Goal: Information Seeking & Learning: Compare options

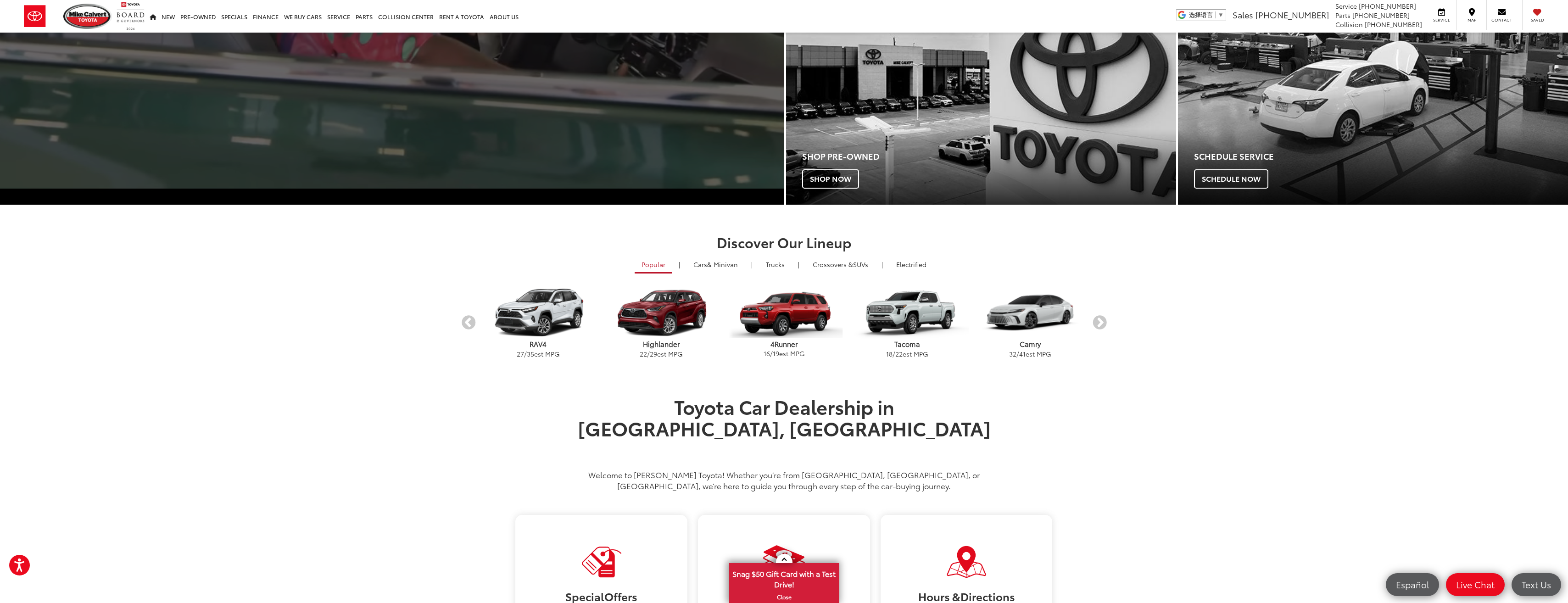
scroll to position [367, 0]
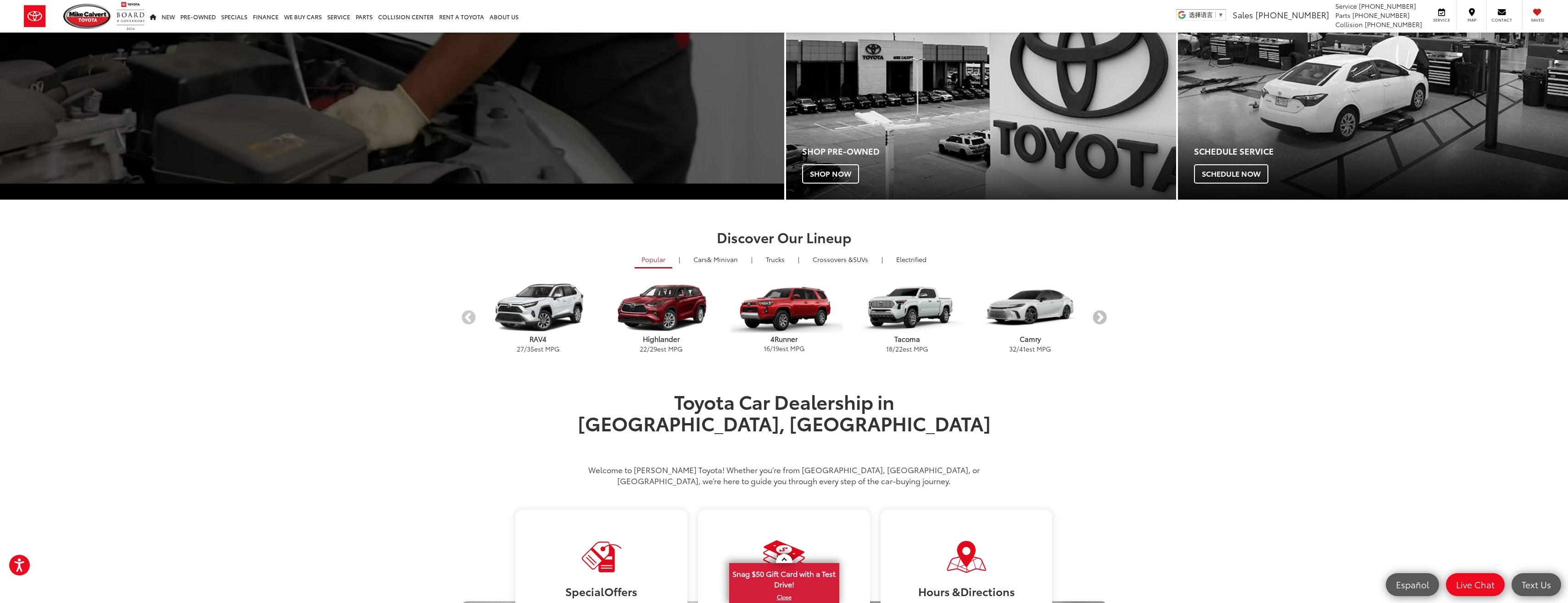
click at [777, 322] on button "Next" at bounding box center [1100, 318] width 16 height 16
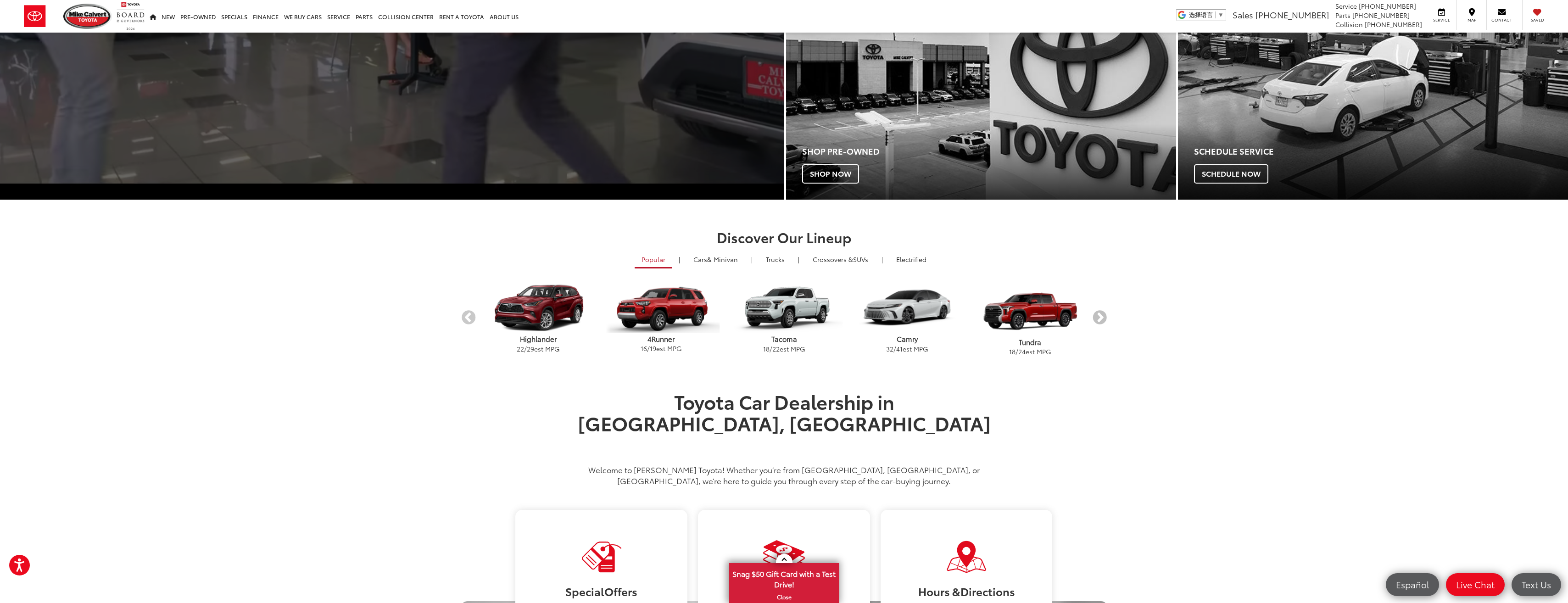
click at [777, 317] on button "Next" at bounding box center [1100, 318] width 16 height 16
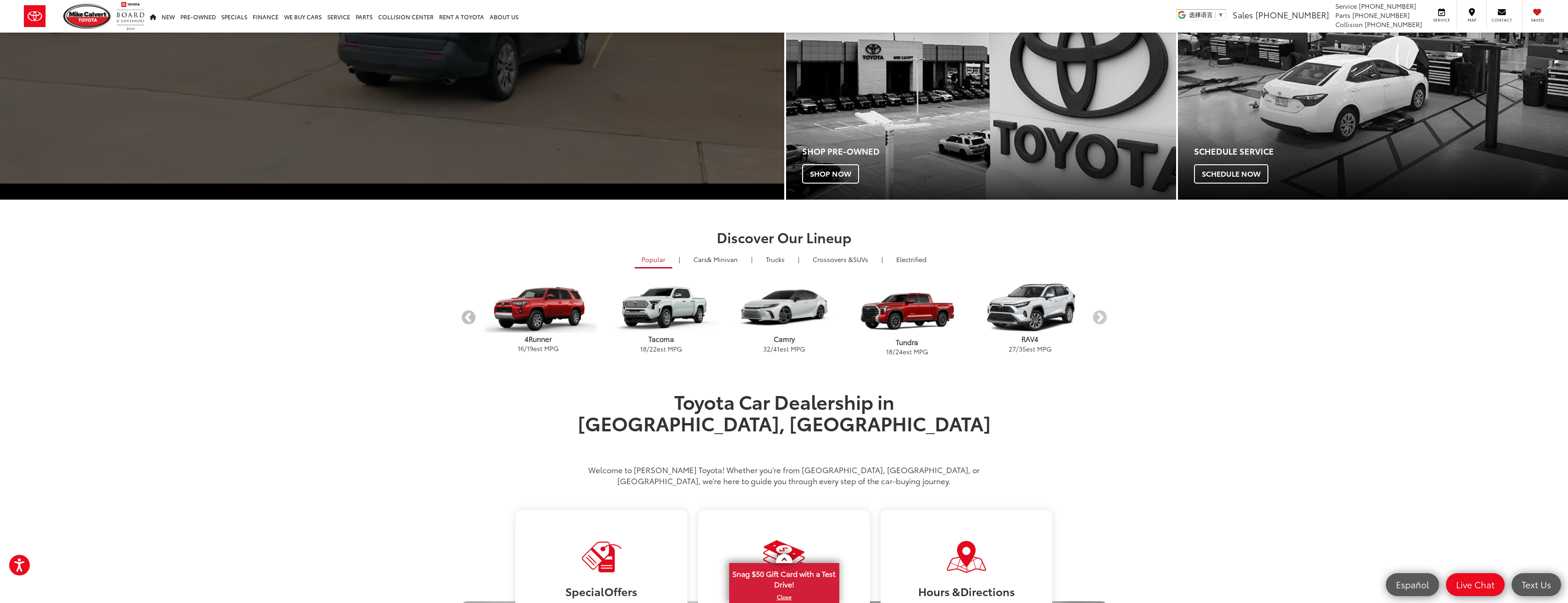
click at [469, 319] on button "Previous" at bounding box center [468, 318] width 16 height 16
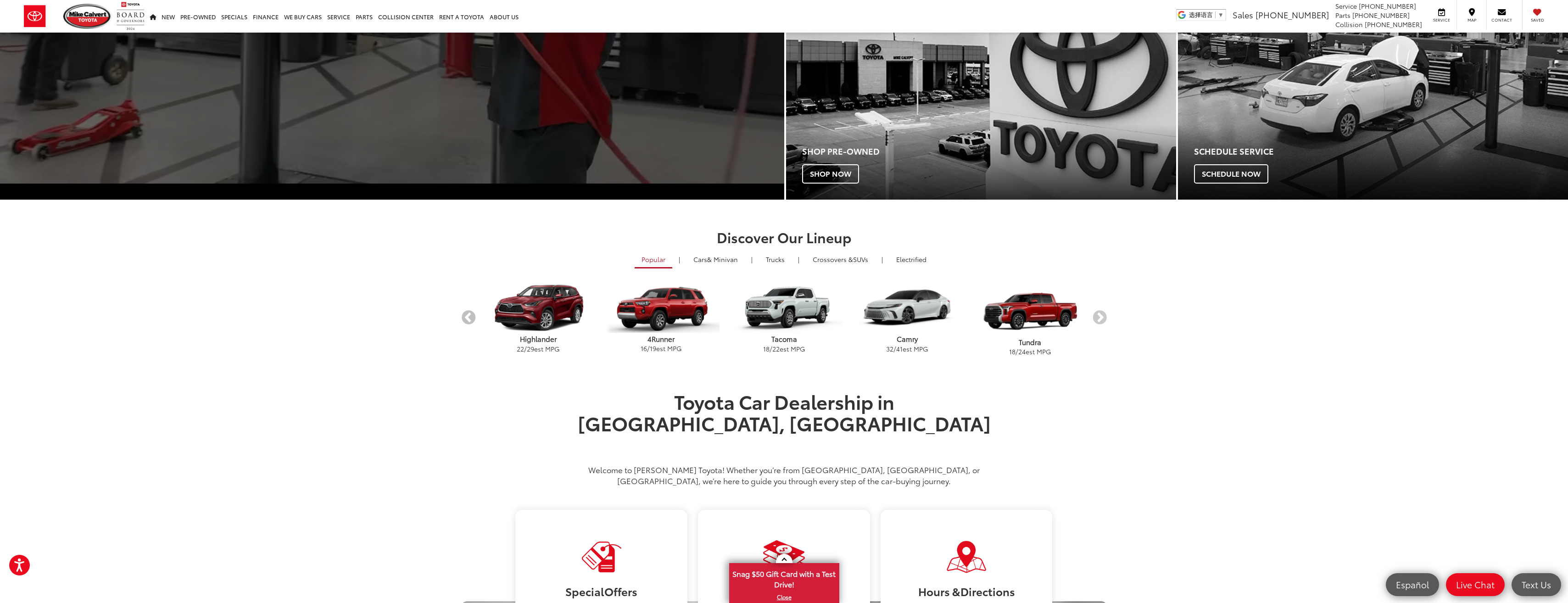
click at [469, 319] on button "Previous" at bounding box center [468, 318] width 16 height 16
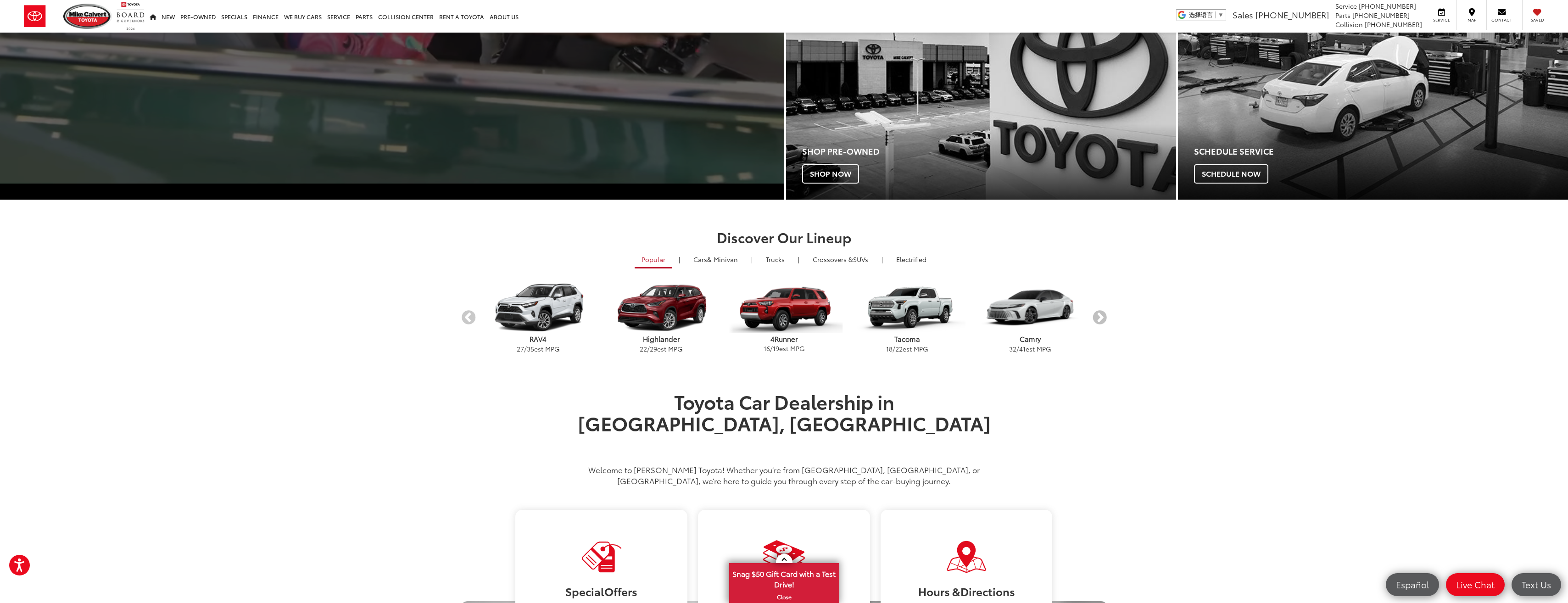
click at [777, 317] on button "Next" at bounding box center [1100, 318] width 16 height 16
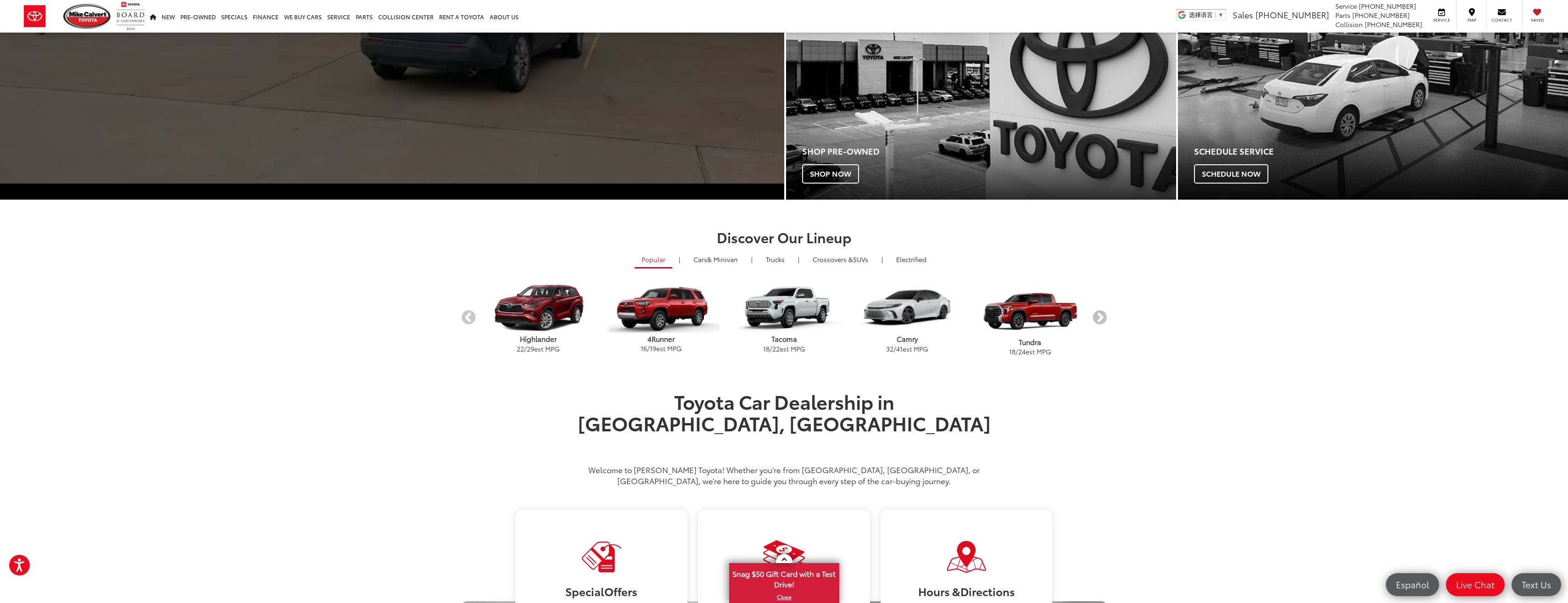
click at [777, 317] on button "Next" at bounding box center [1100, 318] width 16 height 16
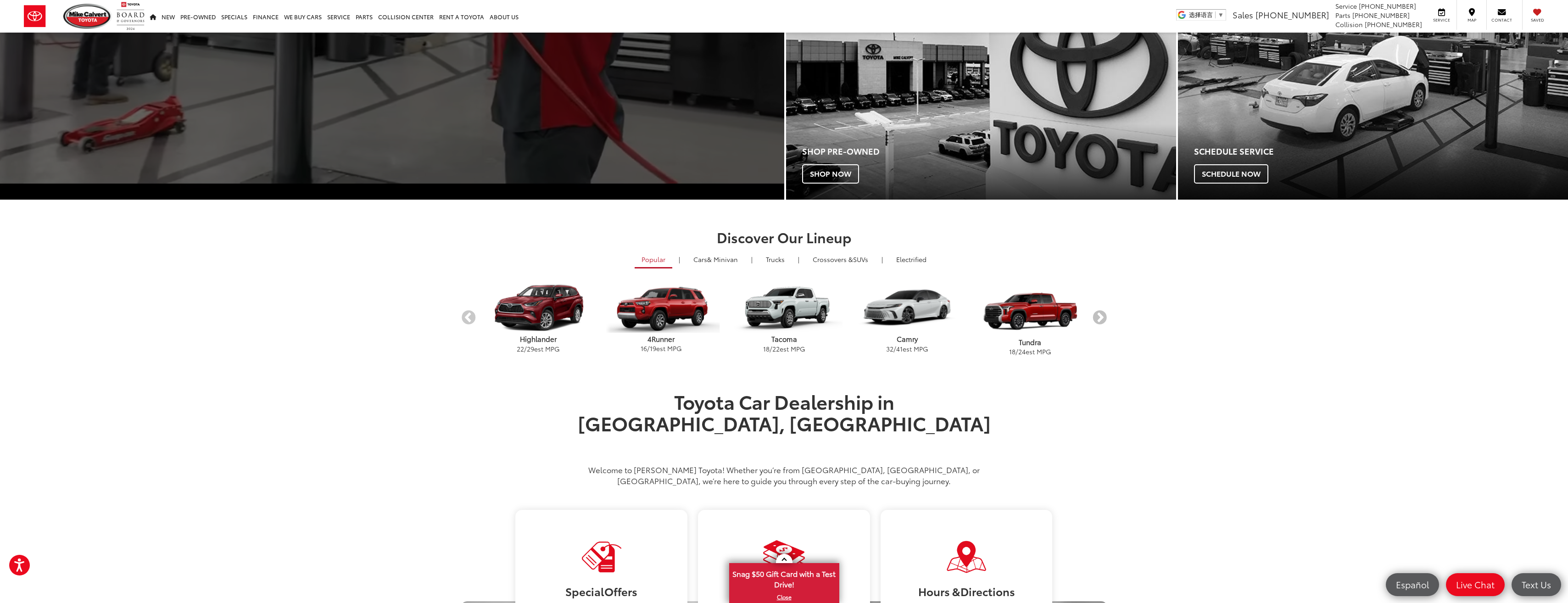
click at [777, 317] on button "Next" at bounding box center [1100, 318] width 16 height 16
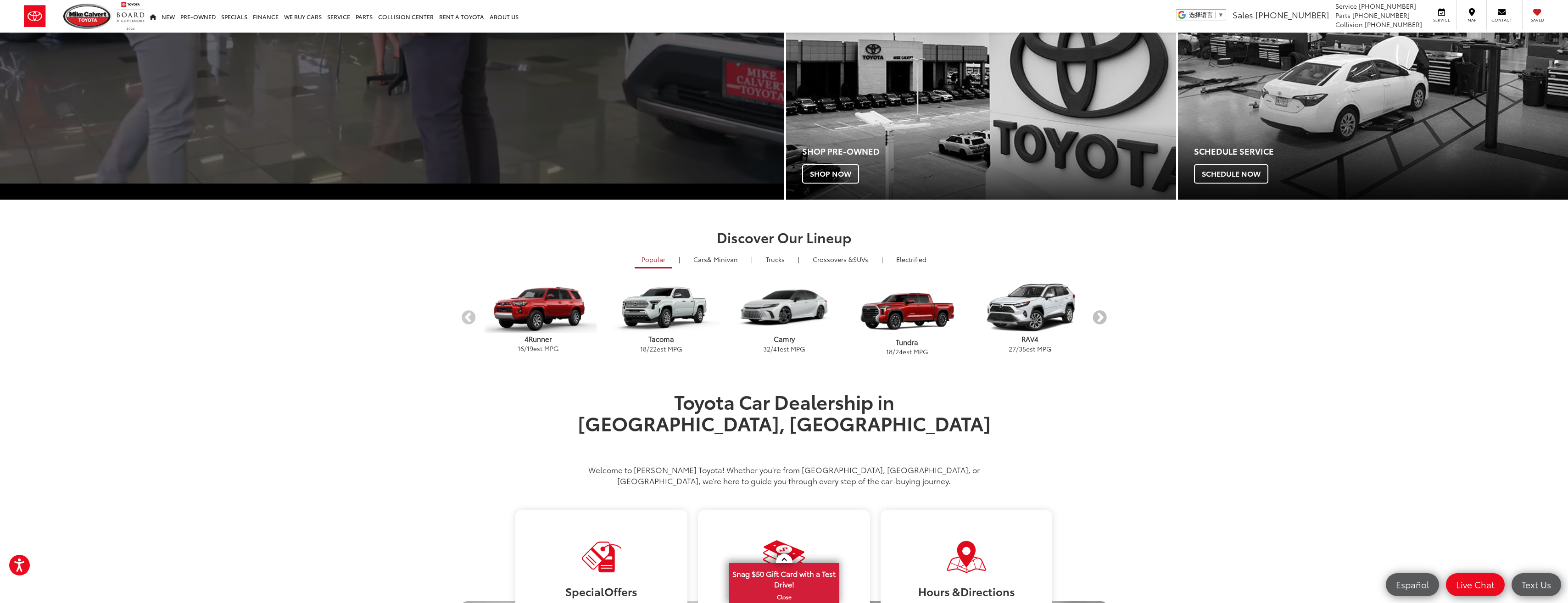
click at [777, 315] on button "Next" at bounding box center [1100, 318] width 16 height 16
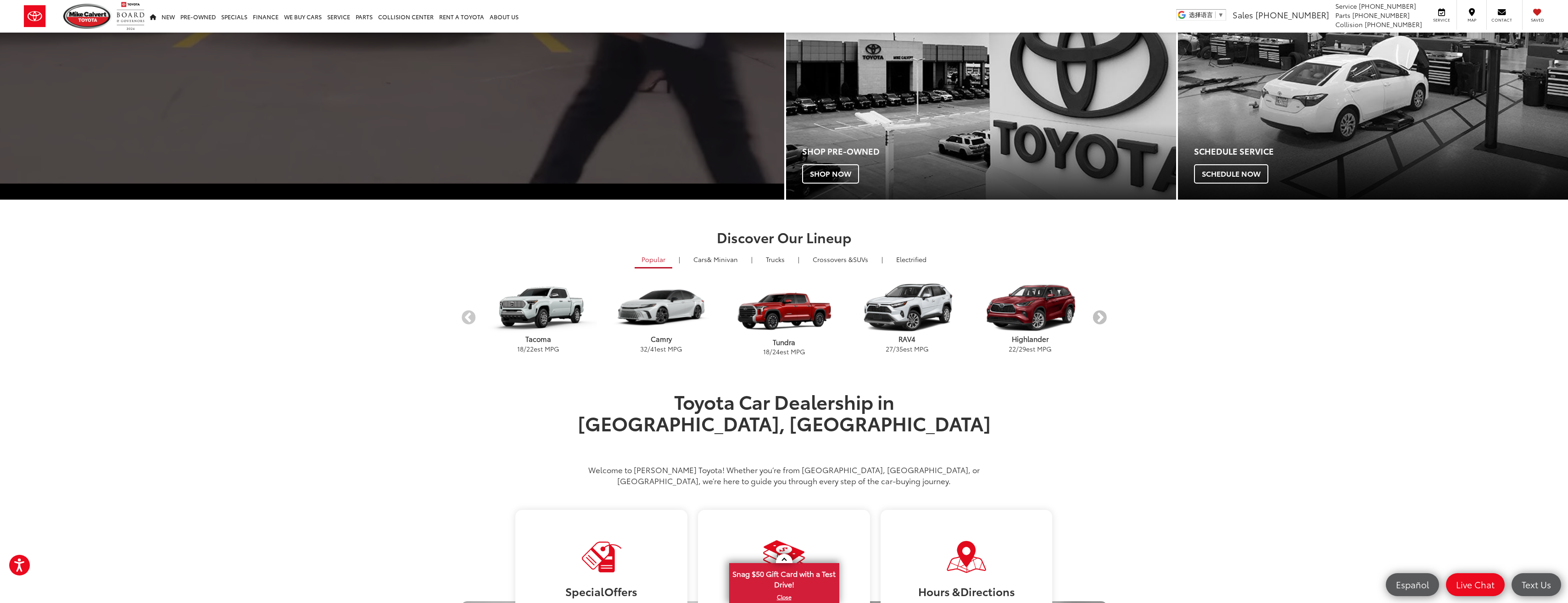
click at [777, 315] on button "Next" at bounding box center [1100, 318] width 16 height 16
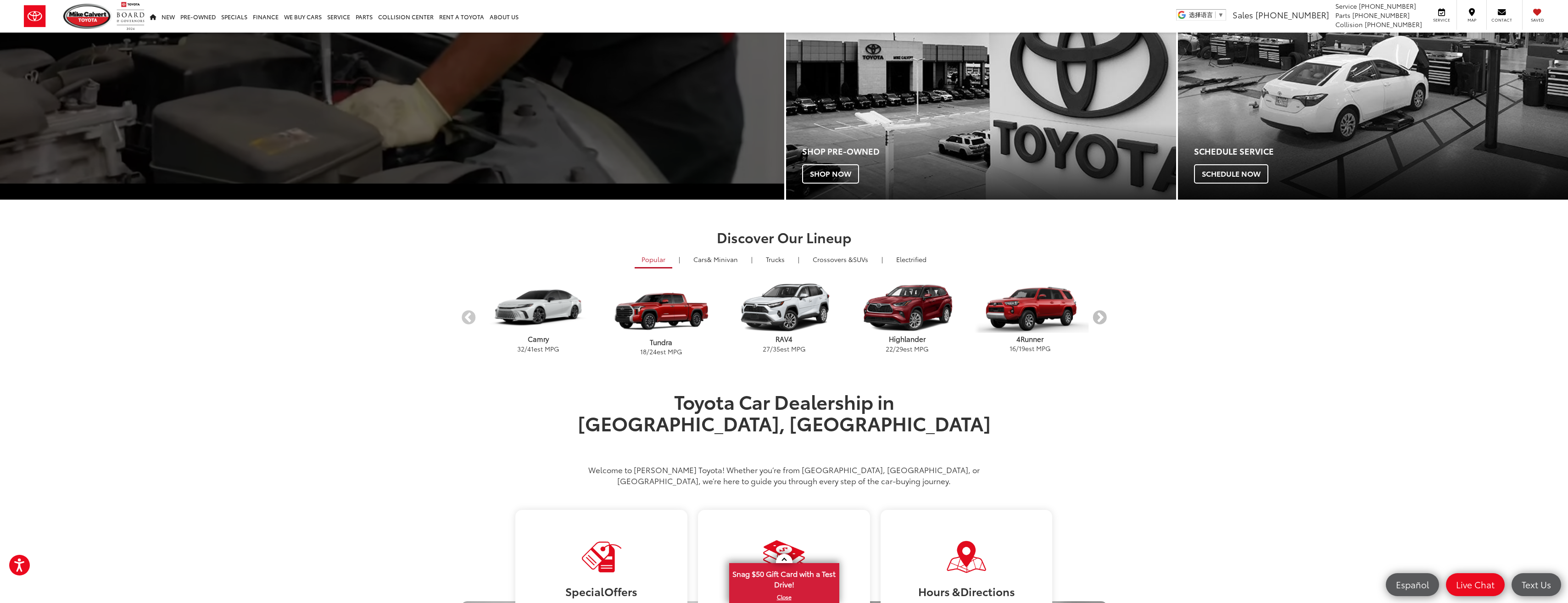
click at [777, 315] on button "Next" at bounding box center [1100, 318] width 16 height 16
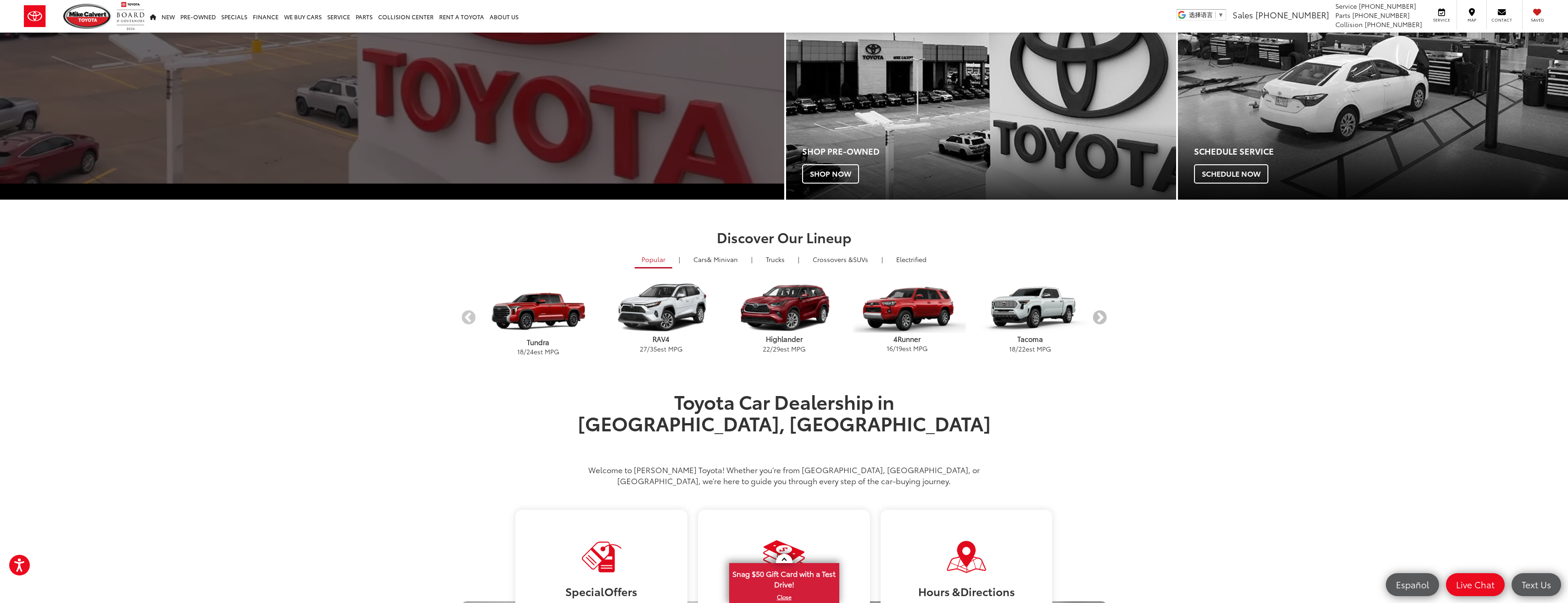
click at [777, 315] on button "Next" at bounding box center [1100, 318] width 16 height 16
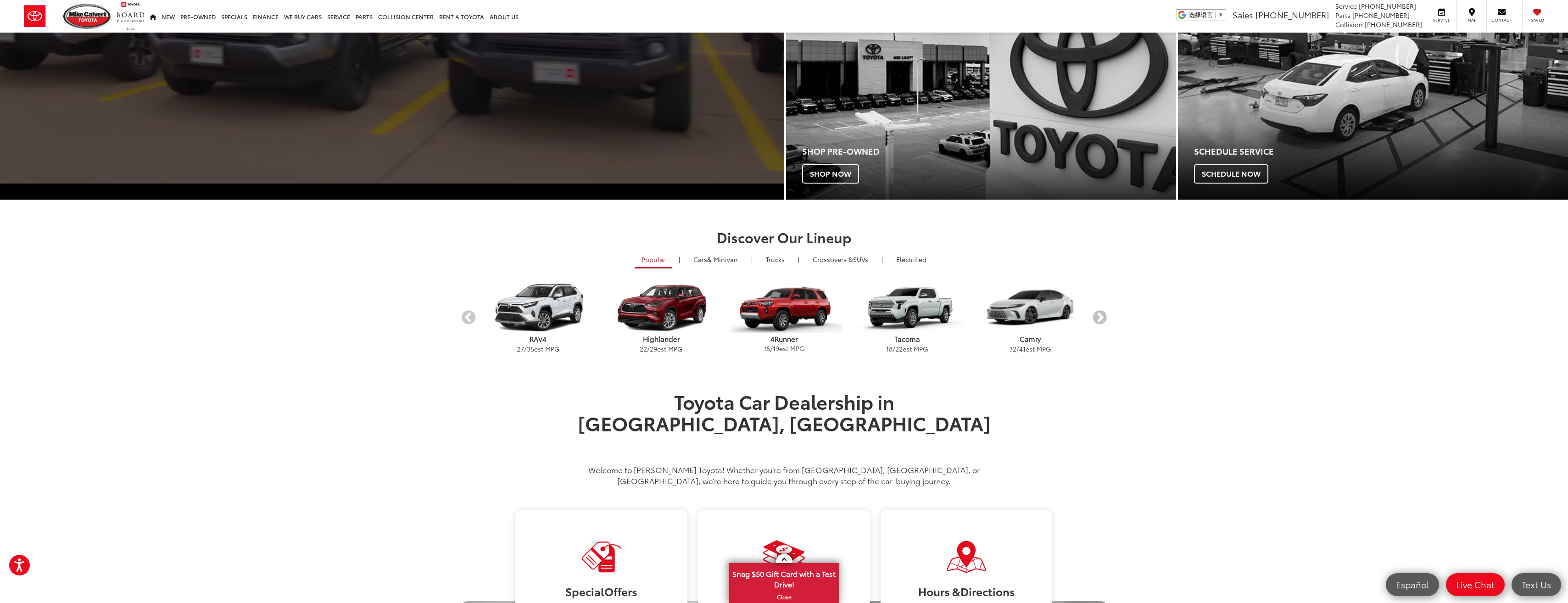
click at [777, 315] on button "Next" at bounding box center [1100, 318] width 16 height 16
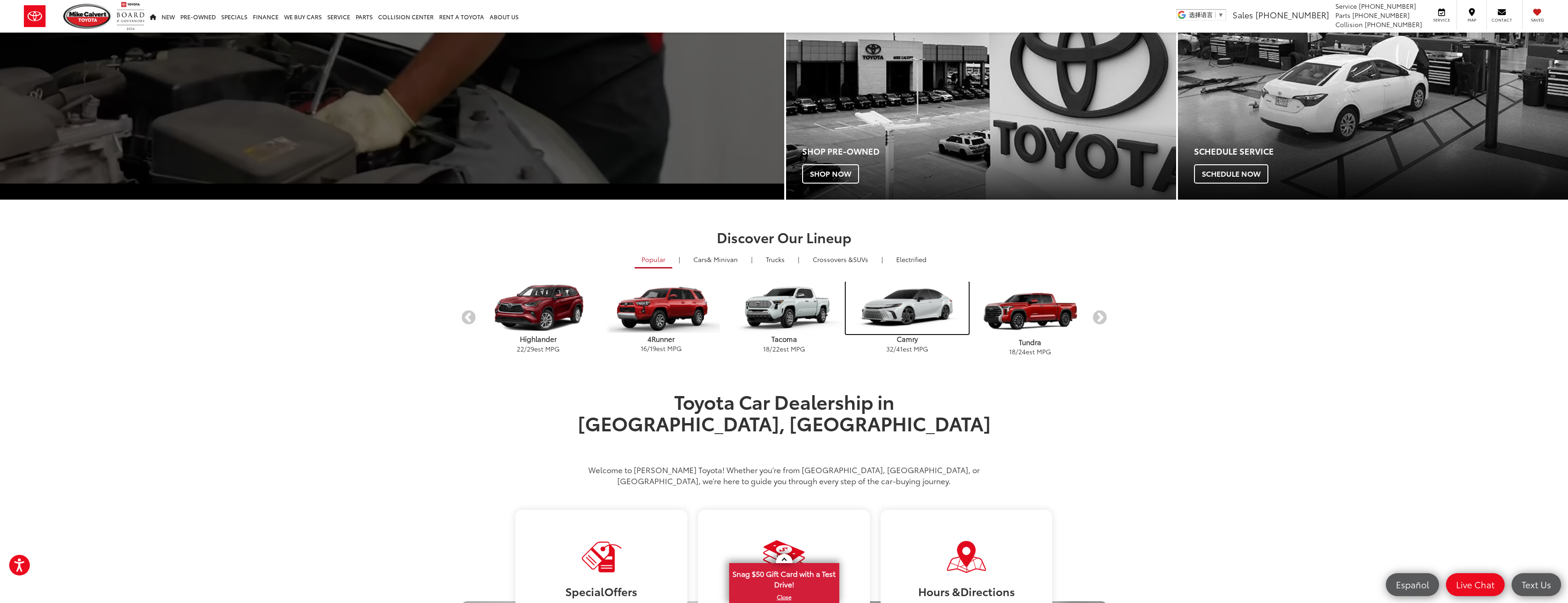
click at [777, 298] on img "carousel" at bounding box center [906, 308] width 123 height 52
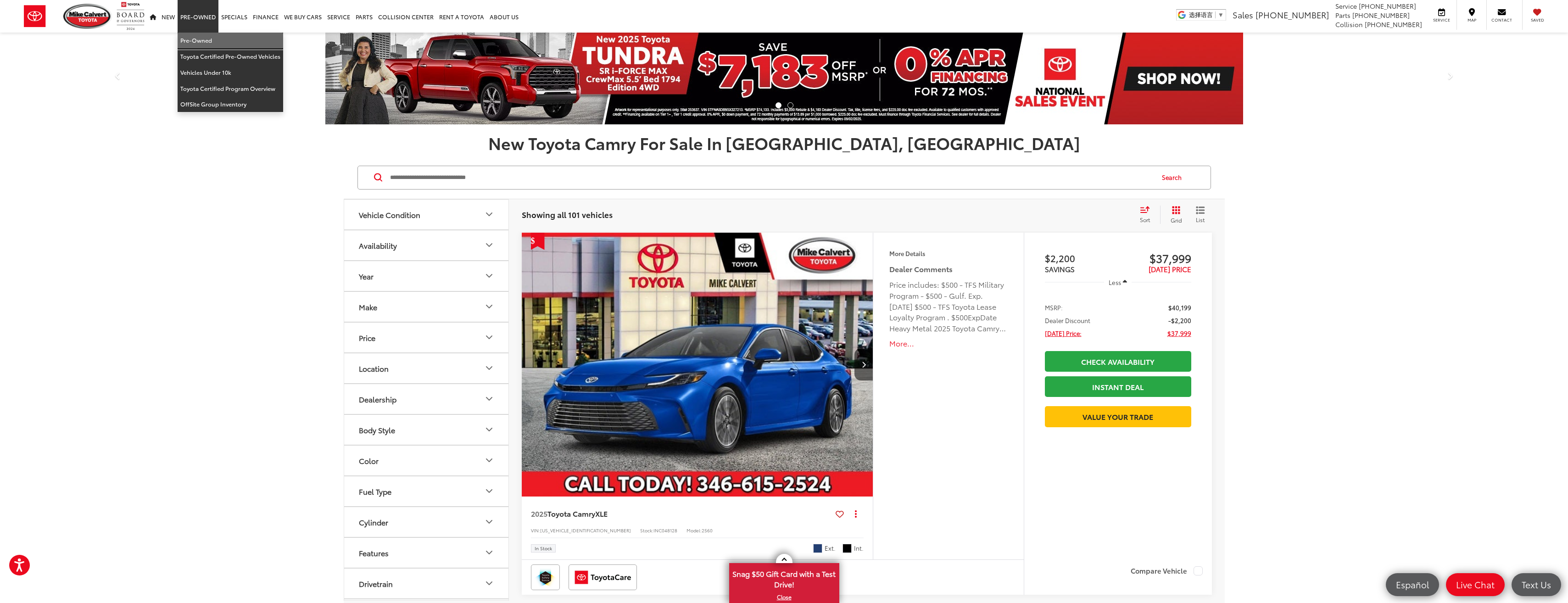
click at [207, 40] on link "Pre-Owned" at bounding box center [230, 40] width 106 height 16
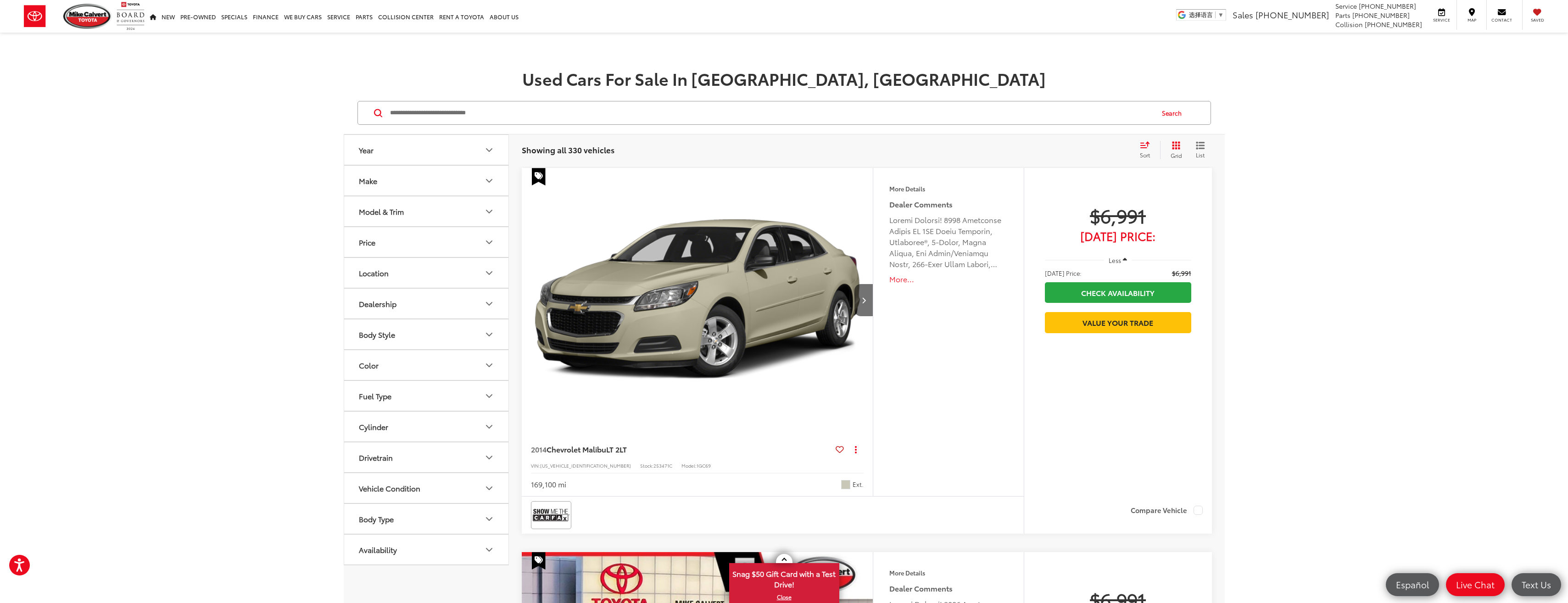
click at [402, 208] on div "Model & Trim" at bounding box center [381, 211] width 45 height 9
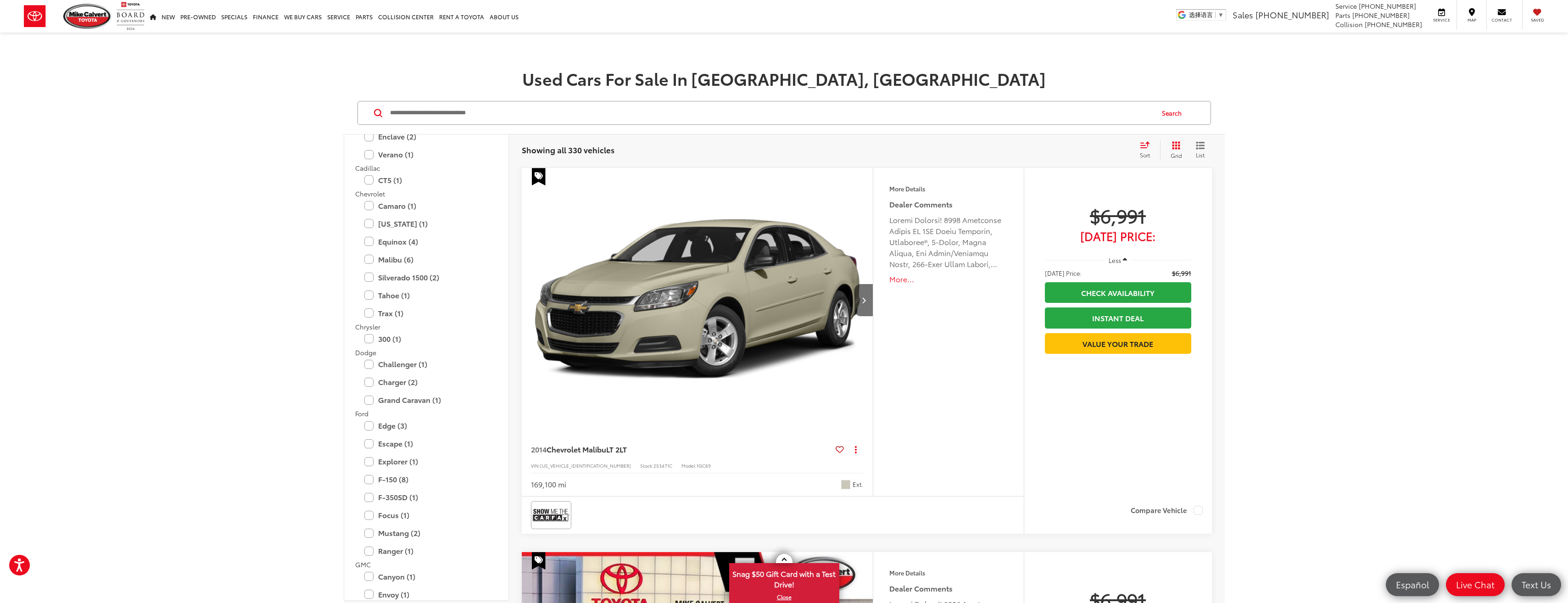
scroll to position [413, 0]
click at [416, 346] on label "Explorer (1)" at bounding box center [426, 346] width 124 height 16
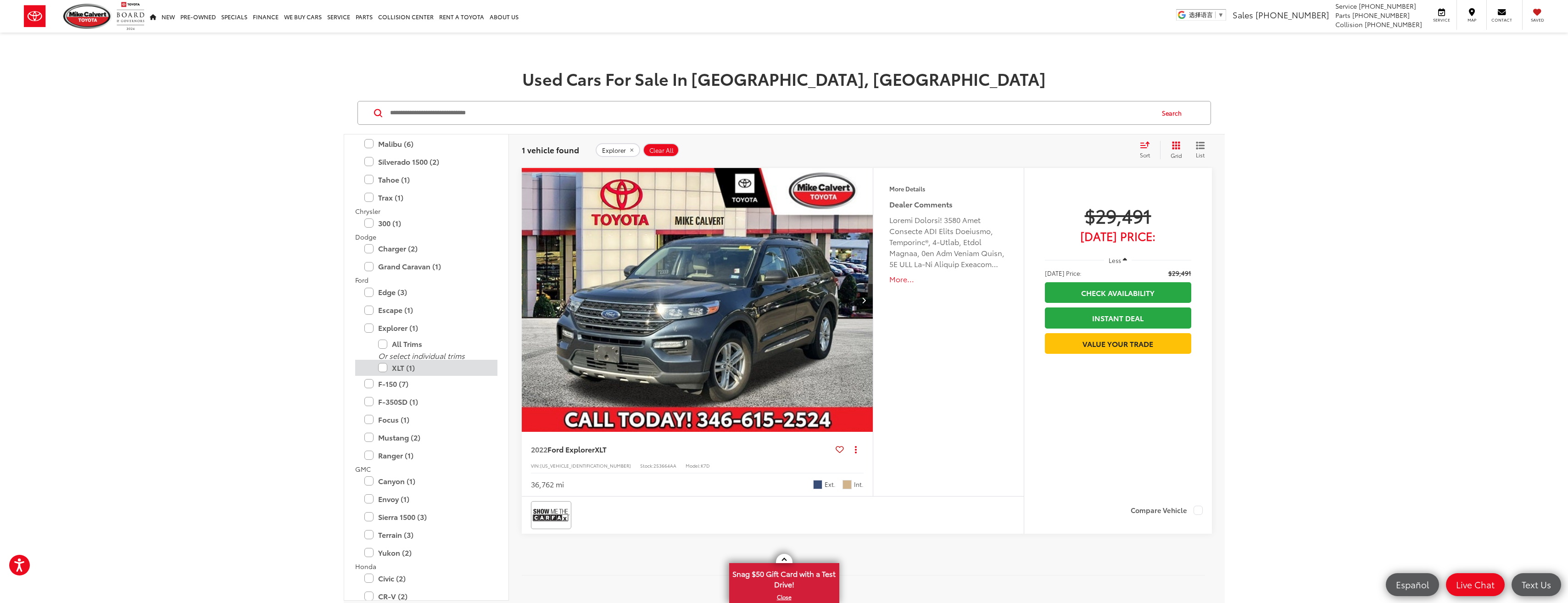
click at [411, 371] on label "XLT (1)" at bounding box center [433, 368] width 110 height 16
click at [382, 368] on label "XLT (1)" at bounding box center [433, 368] width 110 height 16
click at [413, 220] on button "Model & Trim" at bounding box center [426, 211] width 165 height 30
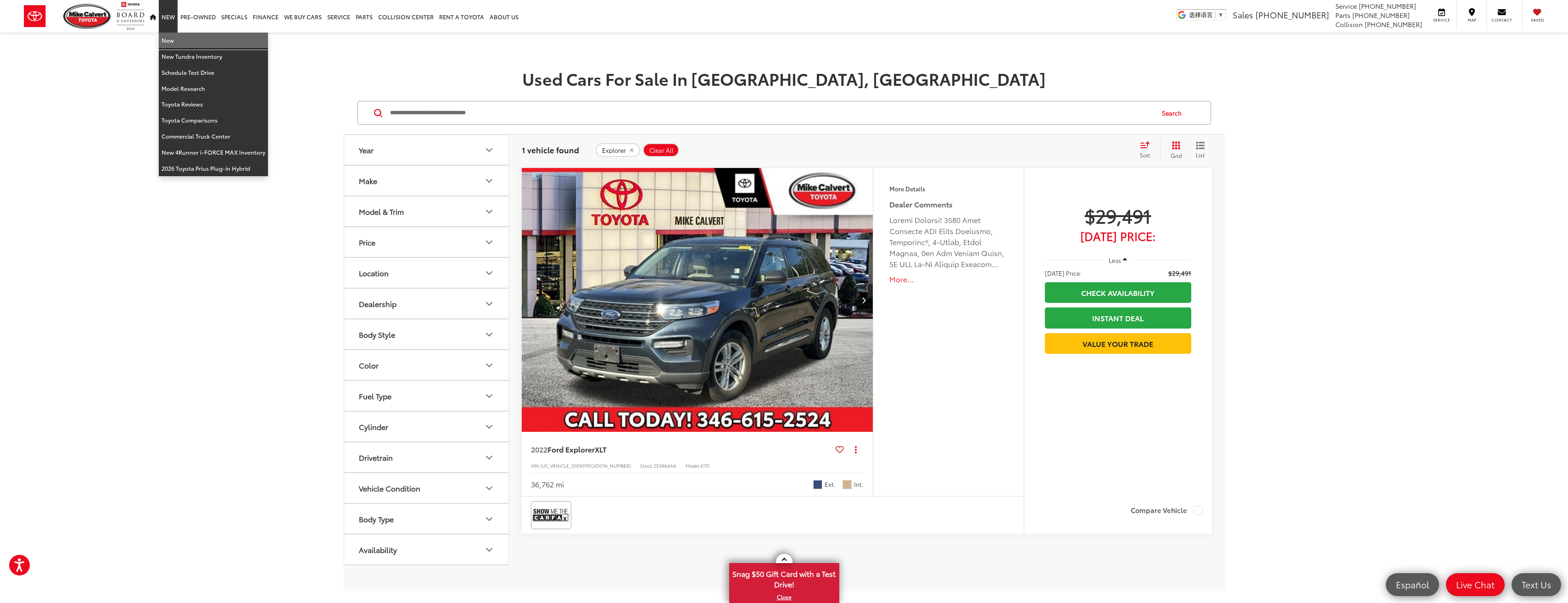
click at [173, 39] on link "New" at bounding box center [213, 40] width 109 height 16
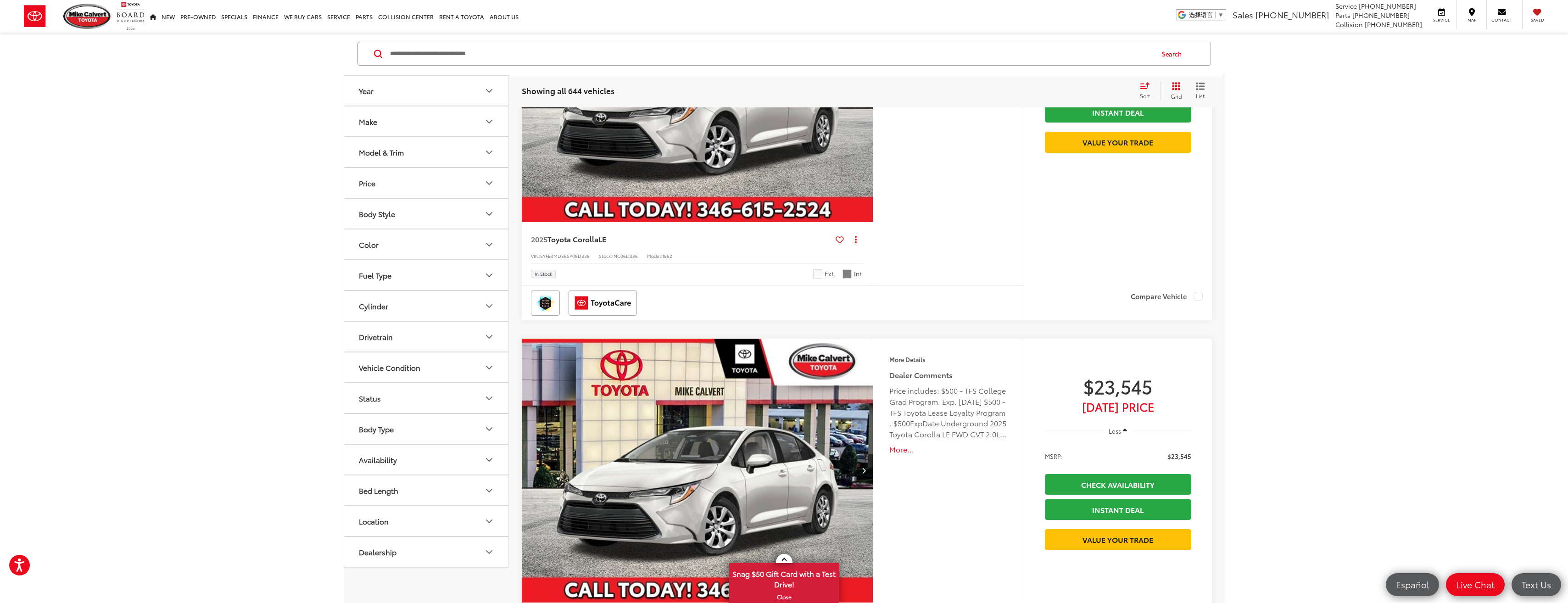
scroll to position [2938, 0]
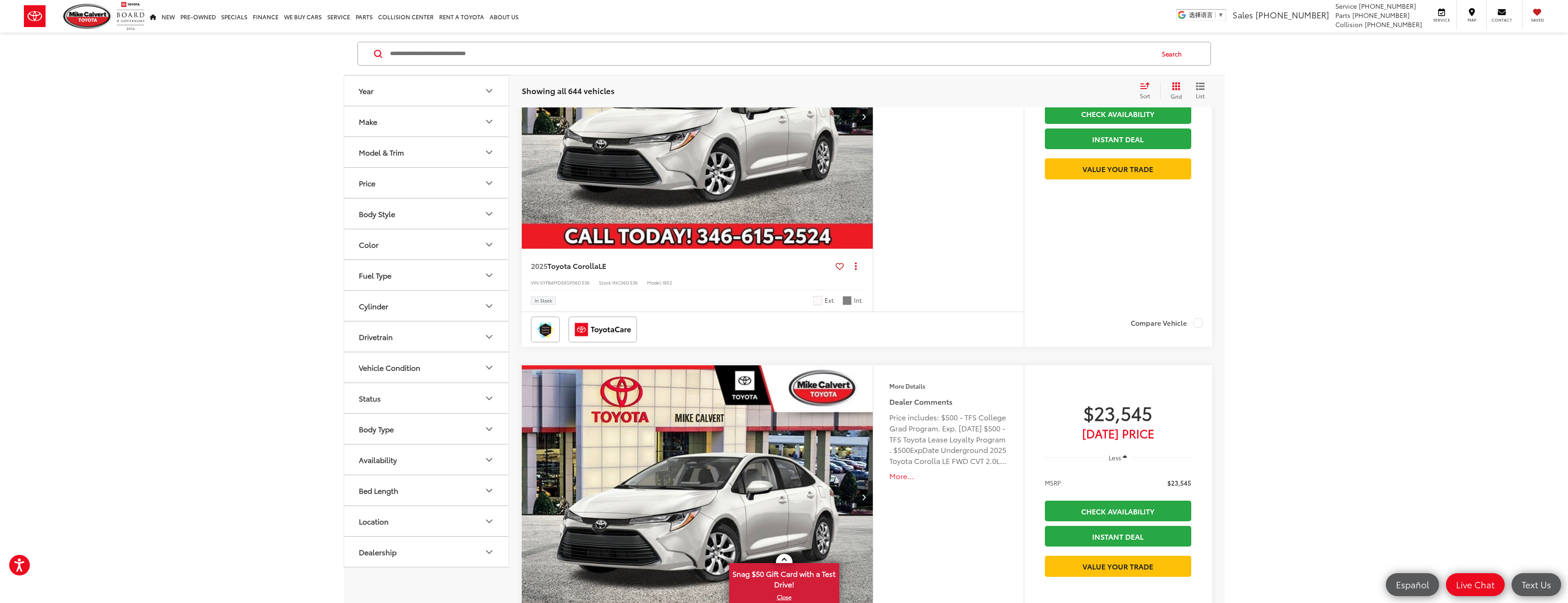
click at [413, 157] on button "Model & Trim" at bounding box center [426, 151] width 165 height 30
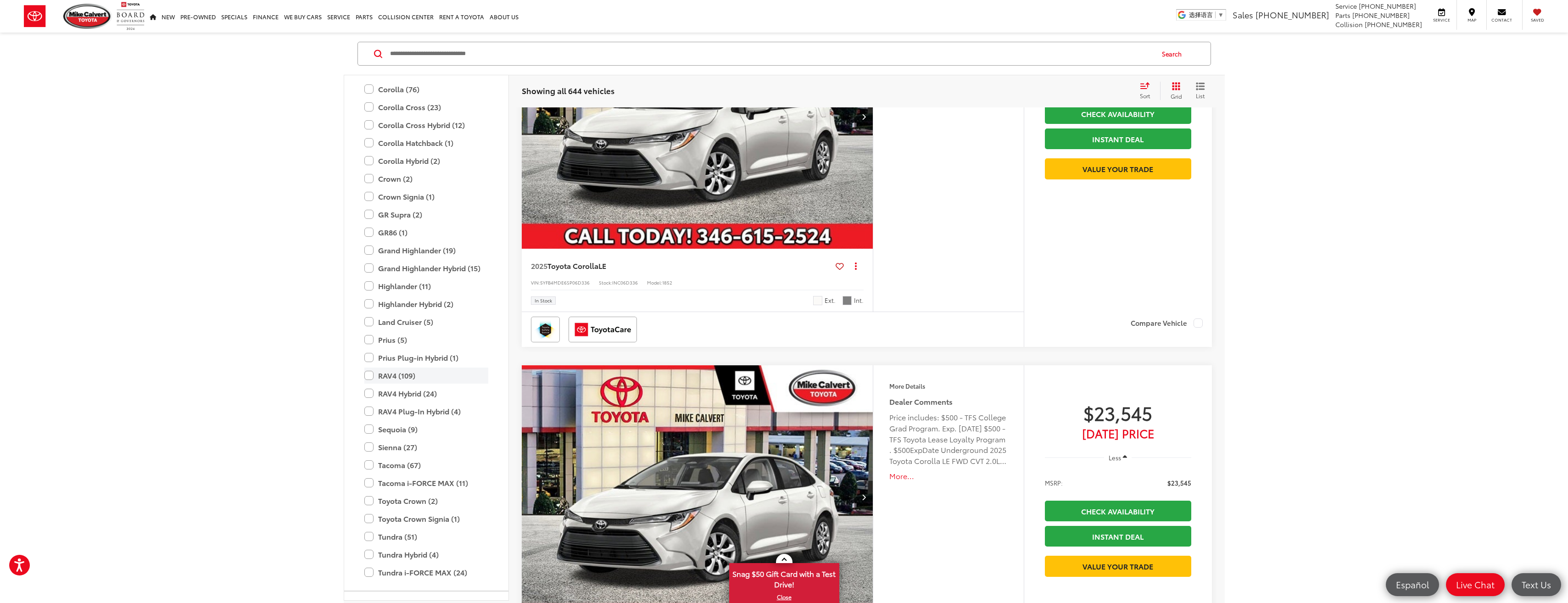
scroll to position [178, 0]
click at [446, 399] on label "RAV4 Hybrid (24)" at bounding box center [426, 399] width 124 height 16
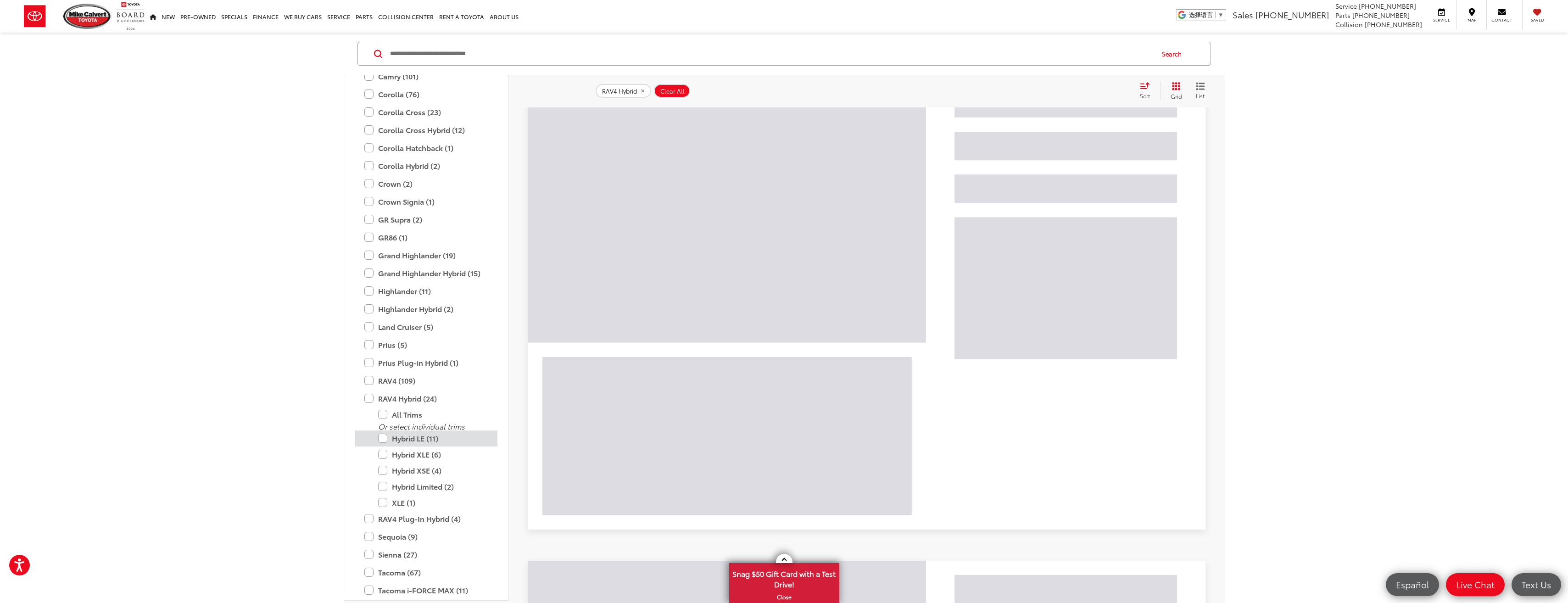
scroll to position [151, 0]
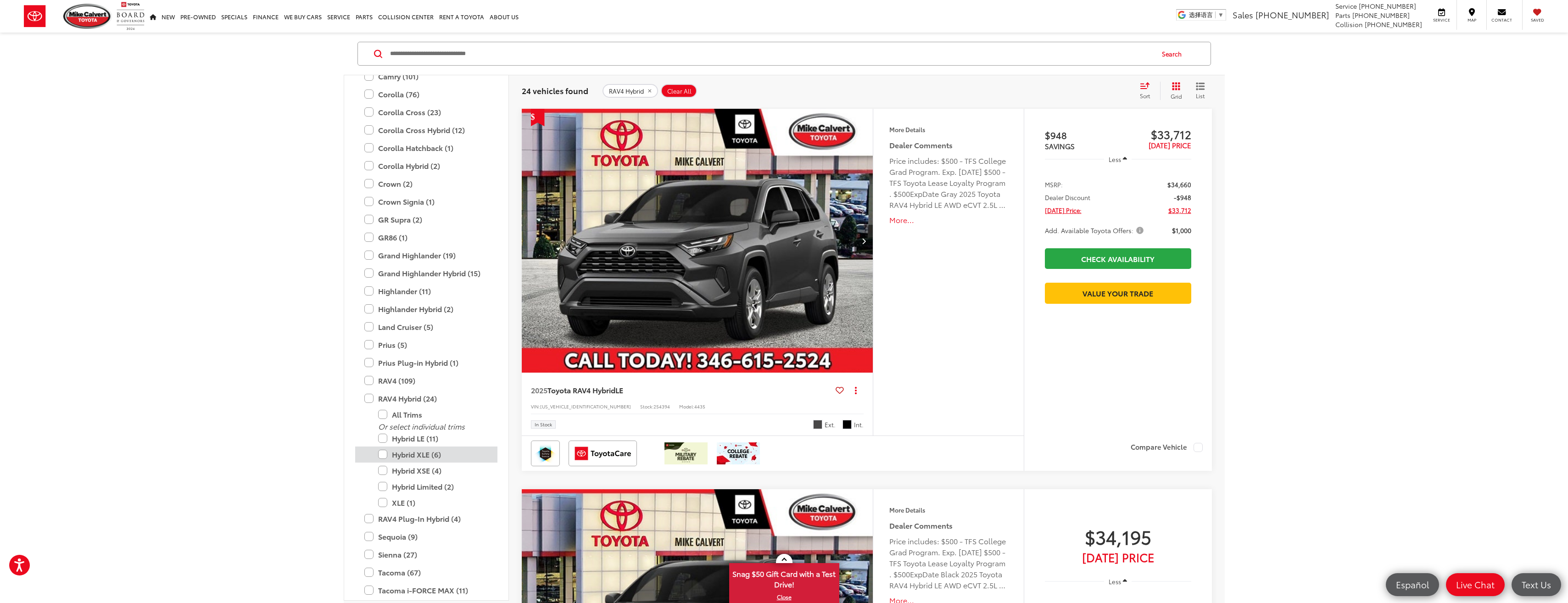
click at [446, 457] on label "Hybrid XLE (6)" at bounding box center [433, 455] width 110 height 16
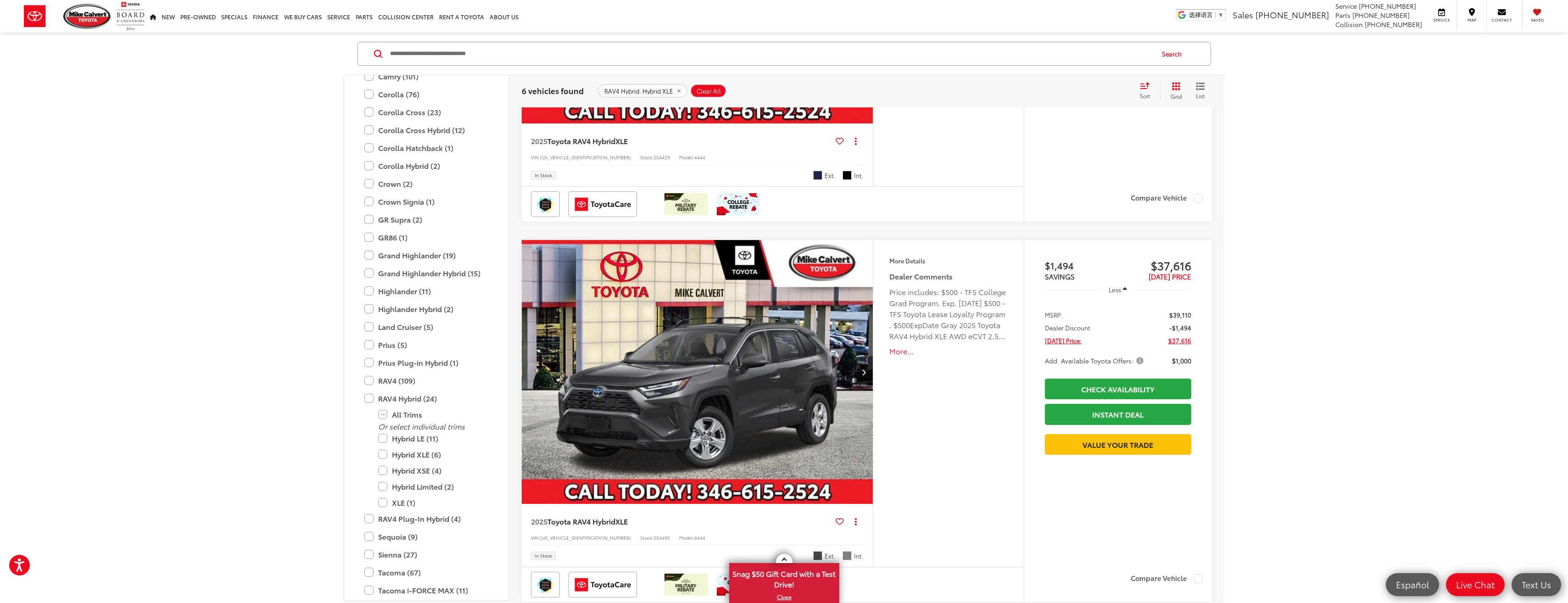
scroll to position [426, 0]
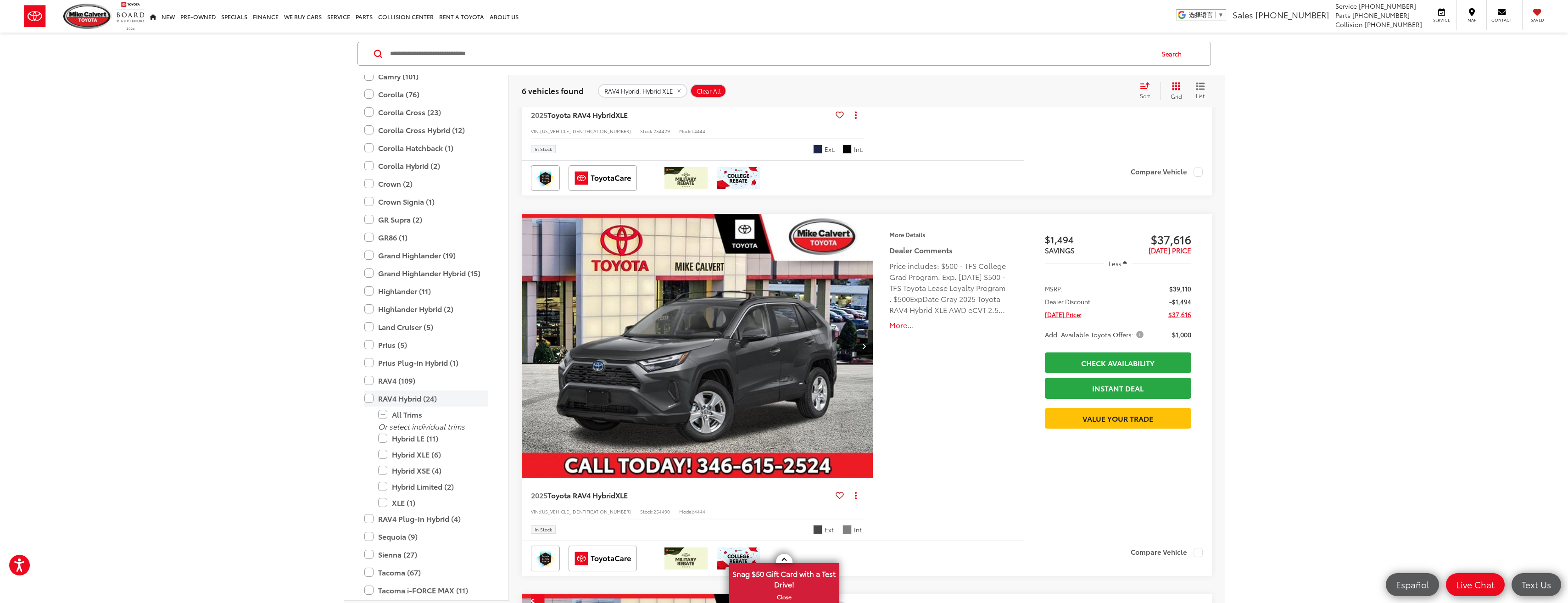
click at [364, 399] on label "RAV4 Hybrid (24)" at bounding box center [426, 399] width 124 height 16
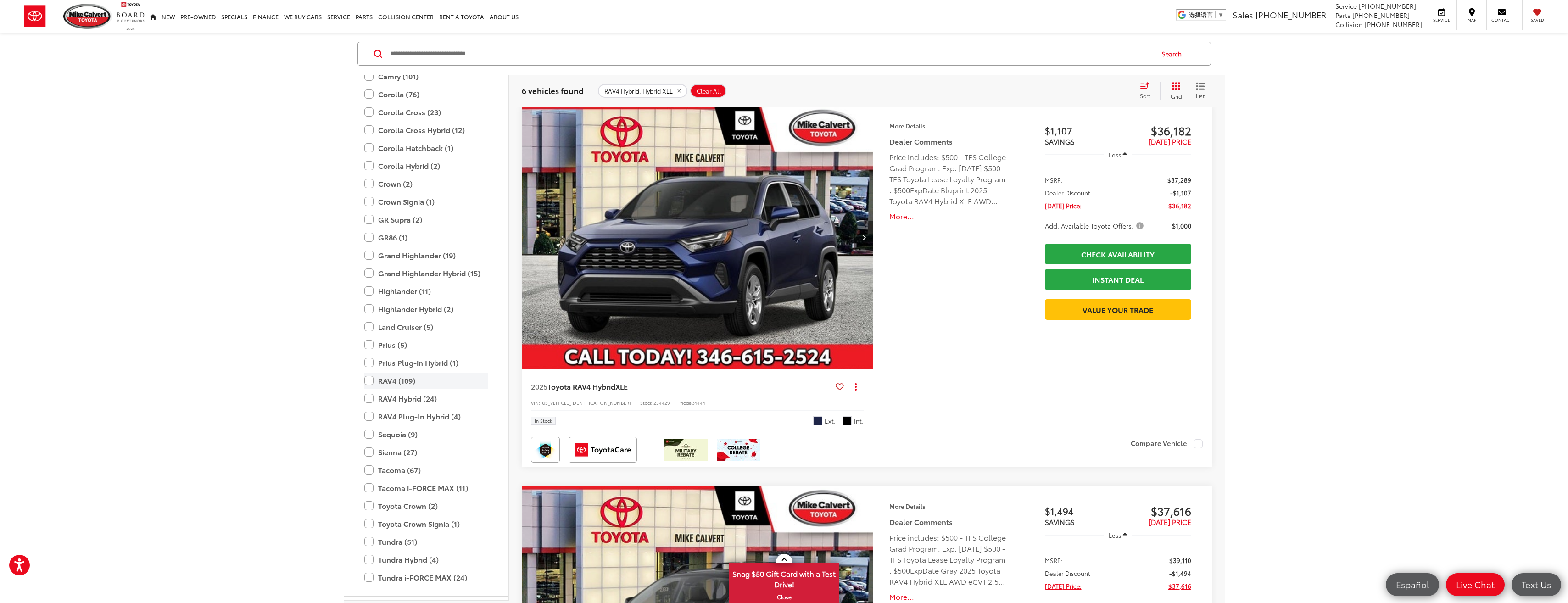
click at [372, 382] on label "RAV4 (109)" at bounding box center [426, 381] width 124 height 16
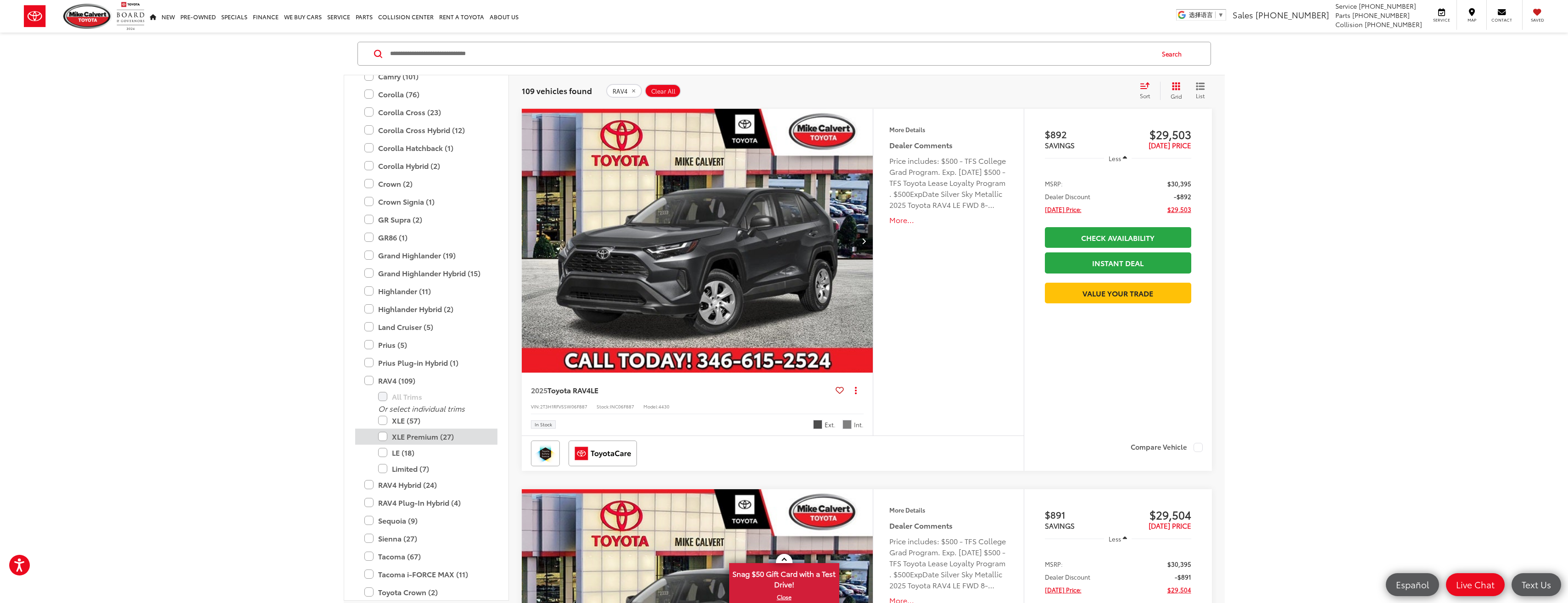
click at [385, 437] on label "XLE Premium (27)" at bounding box center [433, 437] width 110 height 16
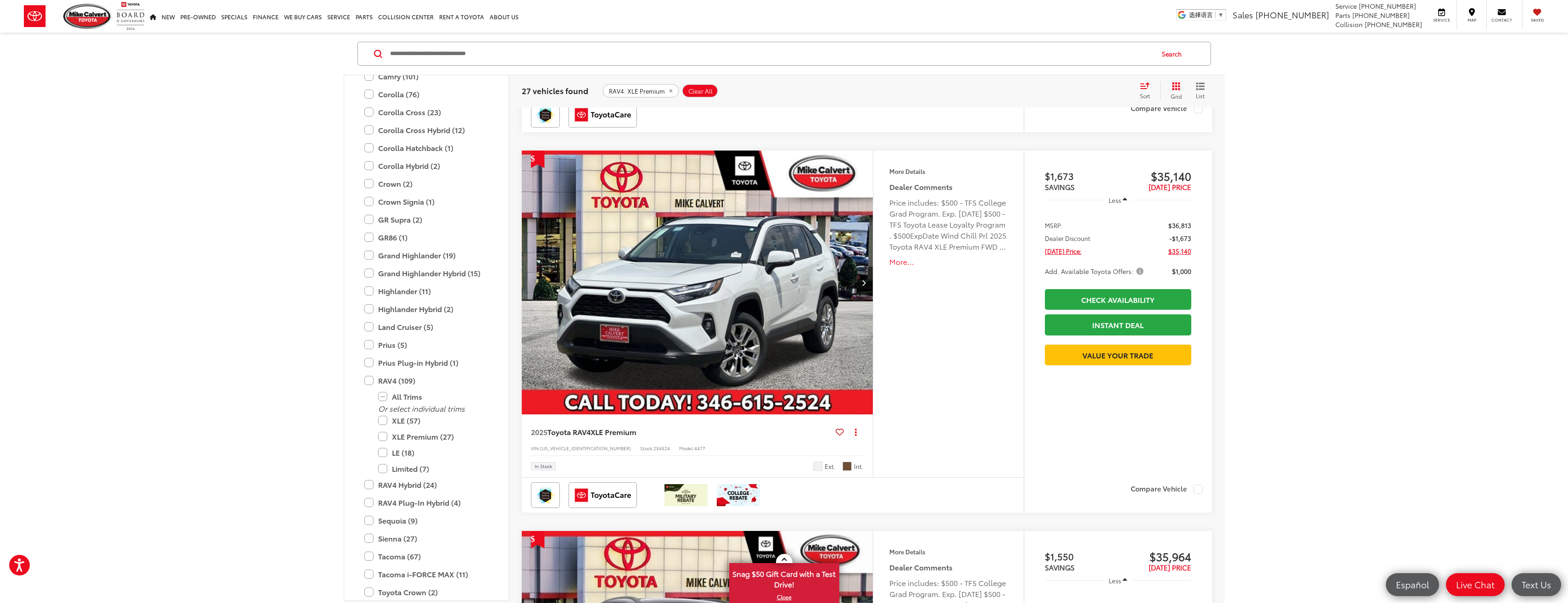
scroll to position [519, 0]
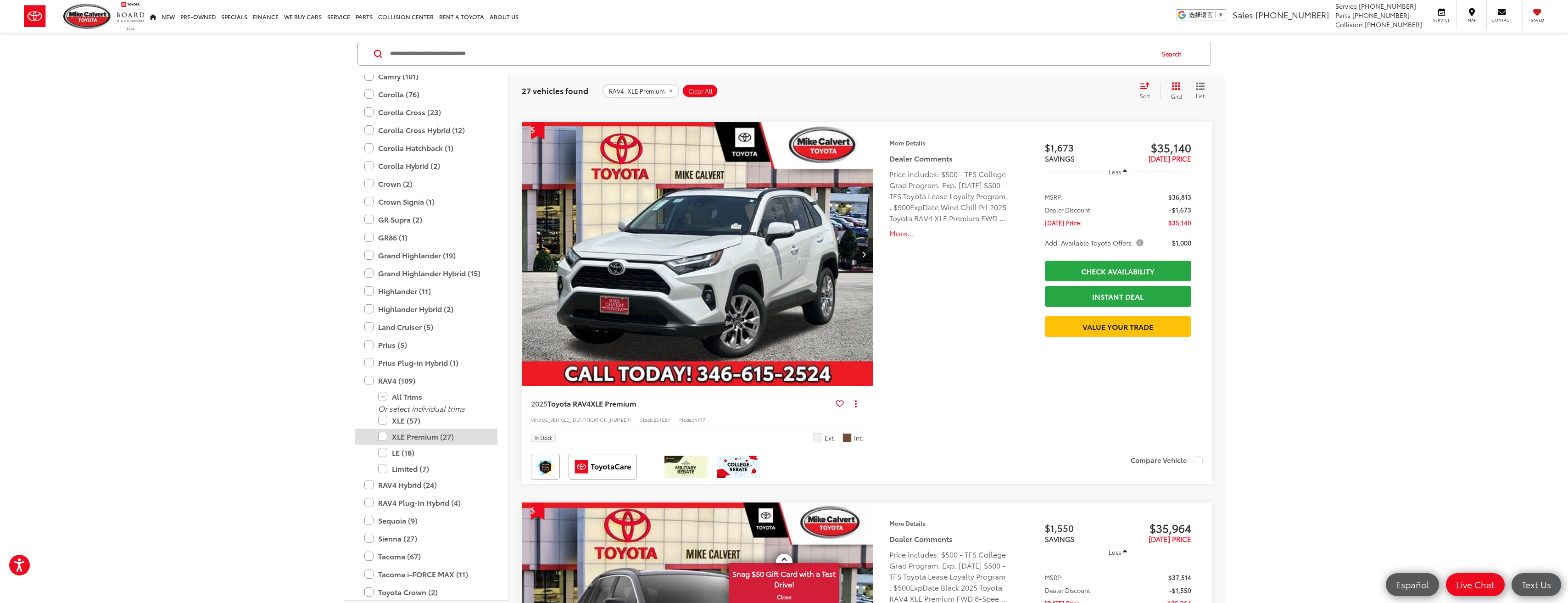
click at [381, 439] on label "XLE Premium (27)" at bounding box center [433, 437] width 110 height 16
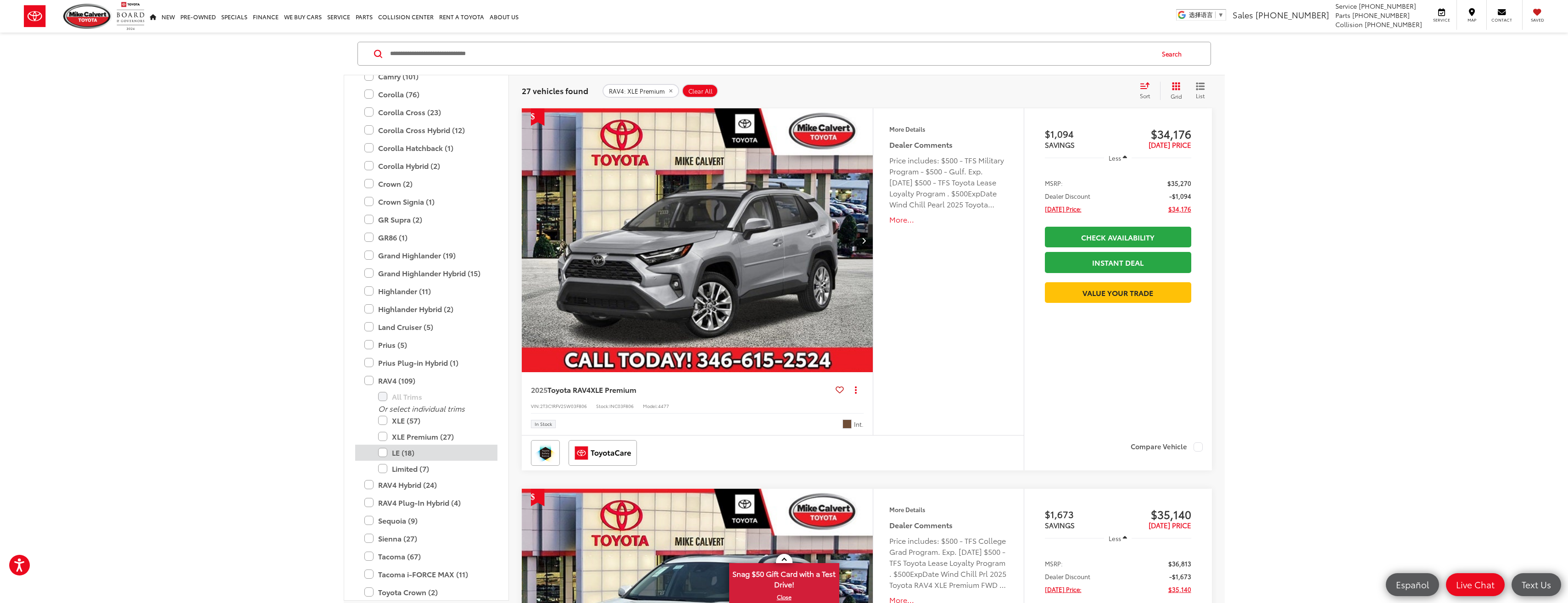
scroll to position [151, 0]
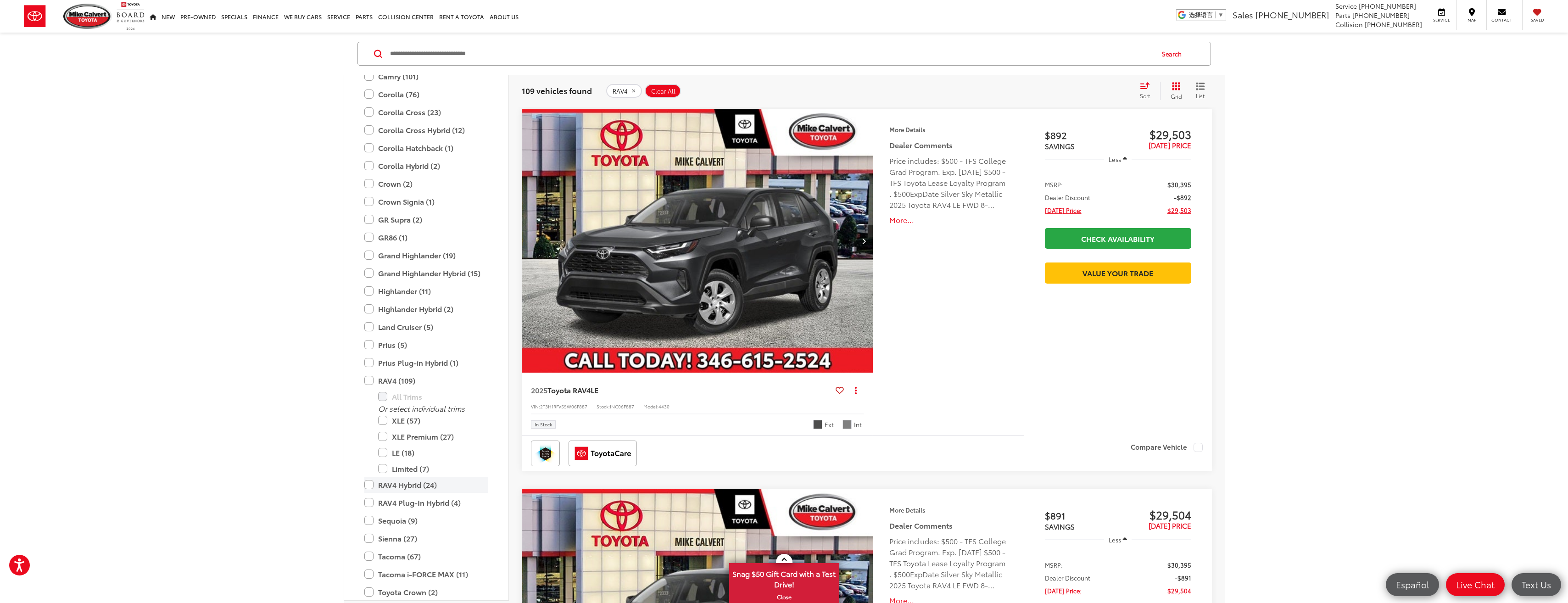
click at [394, 480] on label "RAV4 Hybrid (24)" at bounding box center [426, 485] width 124 height 16
click at [433, 544] on label "Hybrid XLE (6)" at bounding box center [433, 541] width 110 height 16
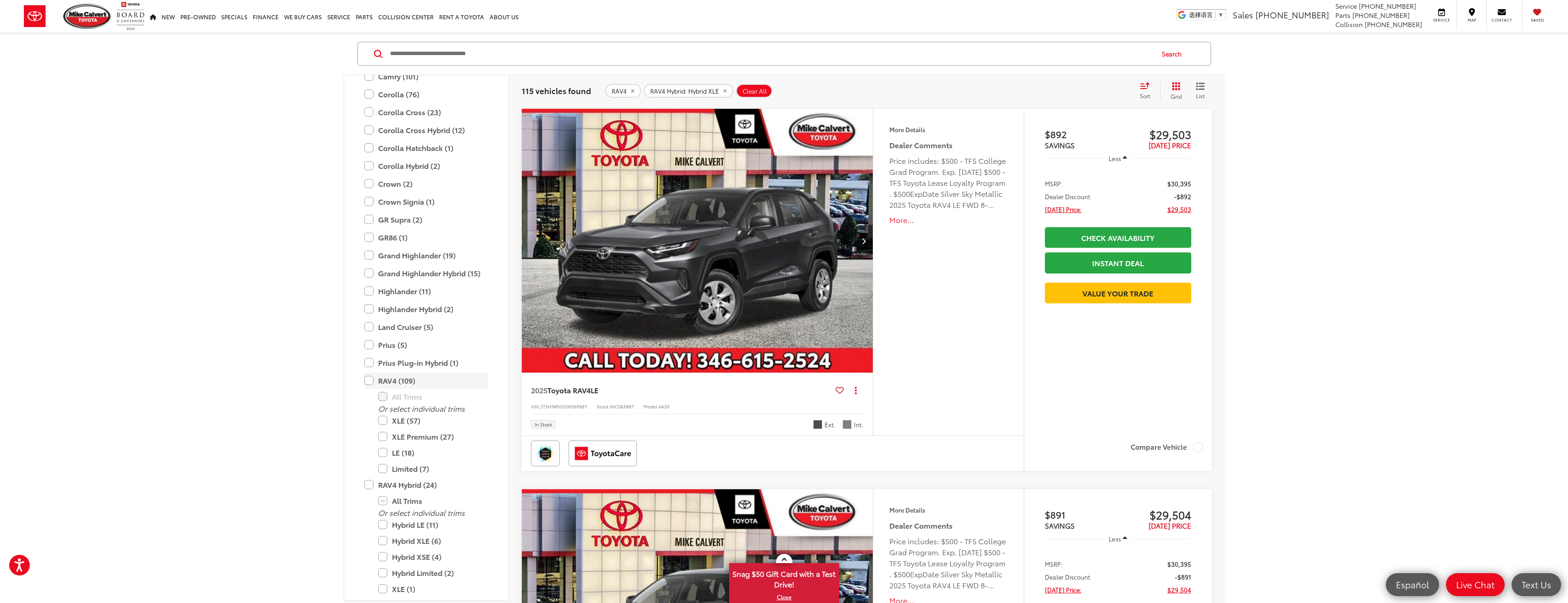
click at [369, 382] on label "RAV4 (109)" at bounding box center [426, 381] width 124 height 16
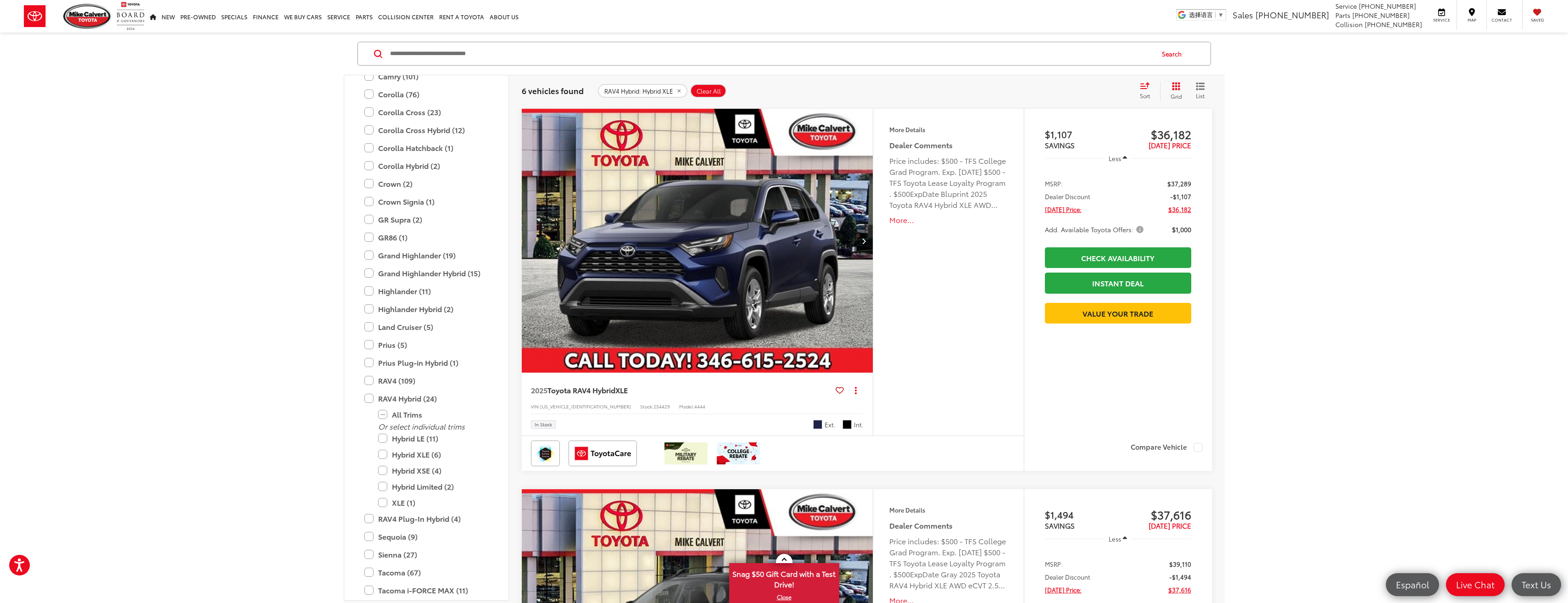
click at [808, 251] on img "2025 Toyota RAV4 Hybrid Hybrid XLE 0" at bounding box center [698, 241] width 353 height 265
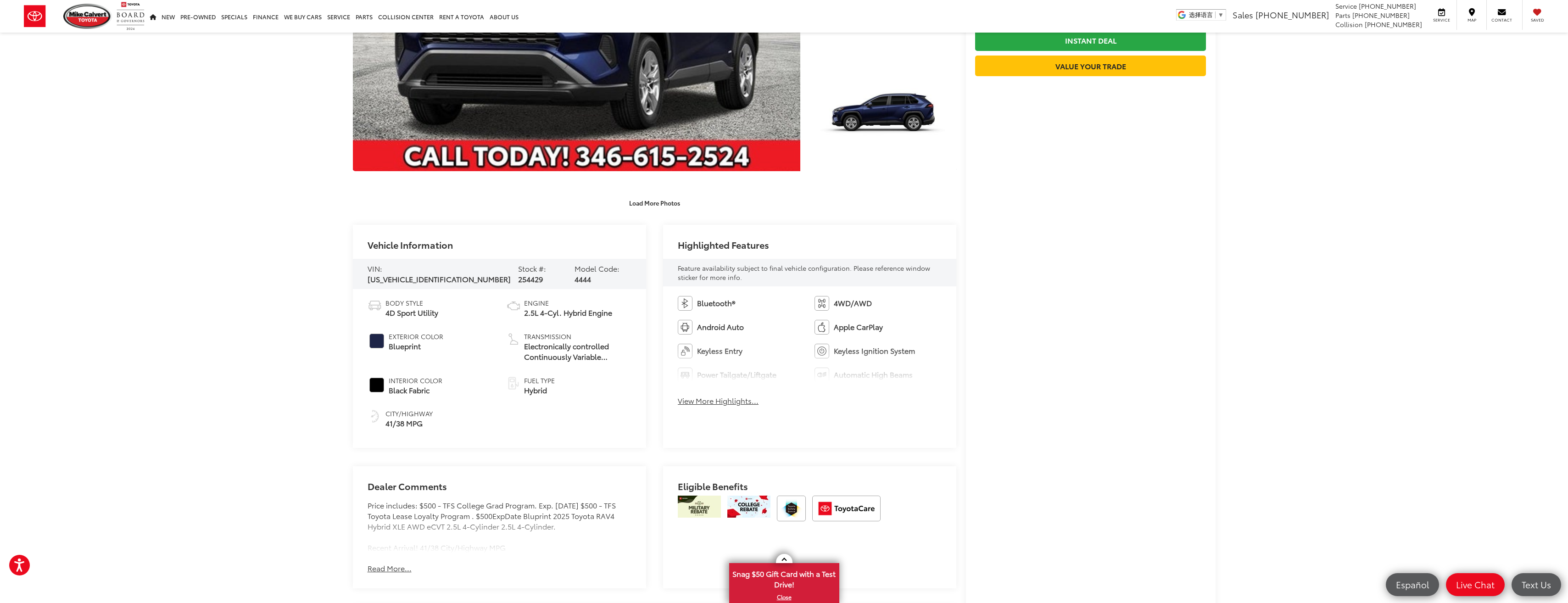
scroll to position [229, 0]
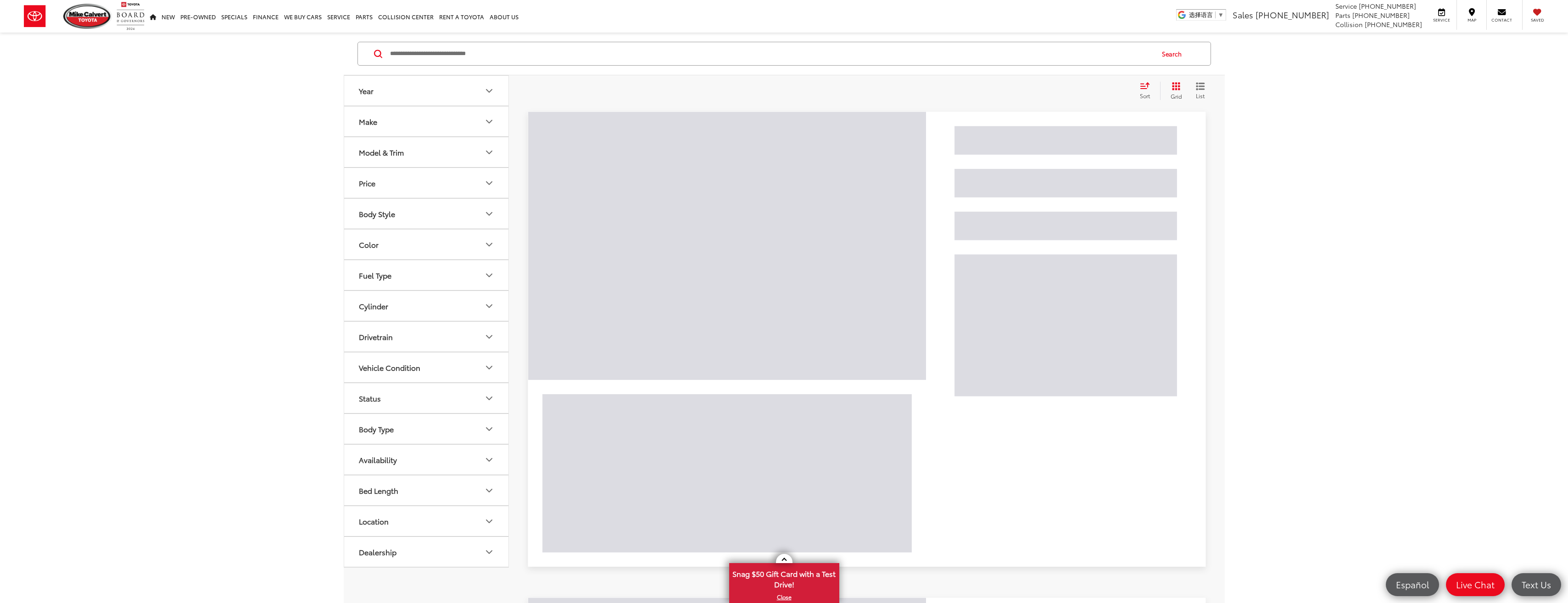
scroll to position [151, 0]
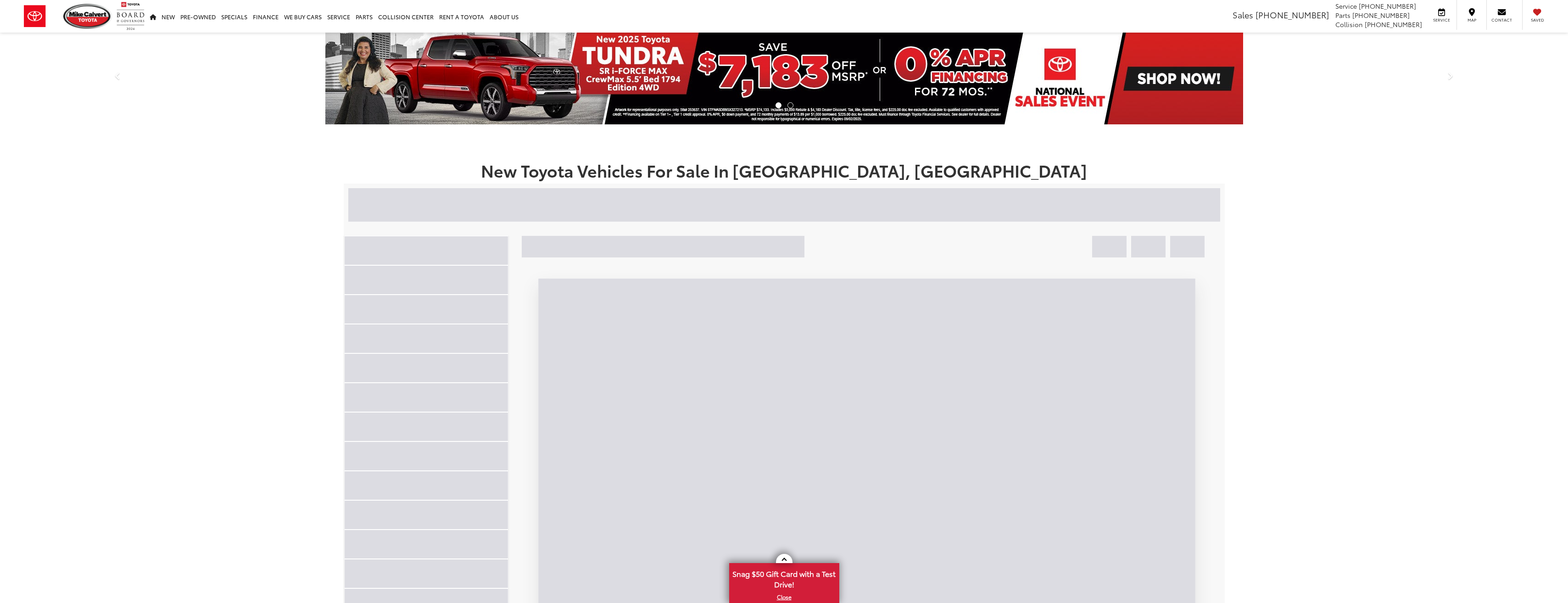
click at [73, 11] on img at bounding box center [88, 16] width 48 height 25
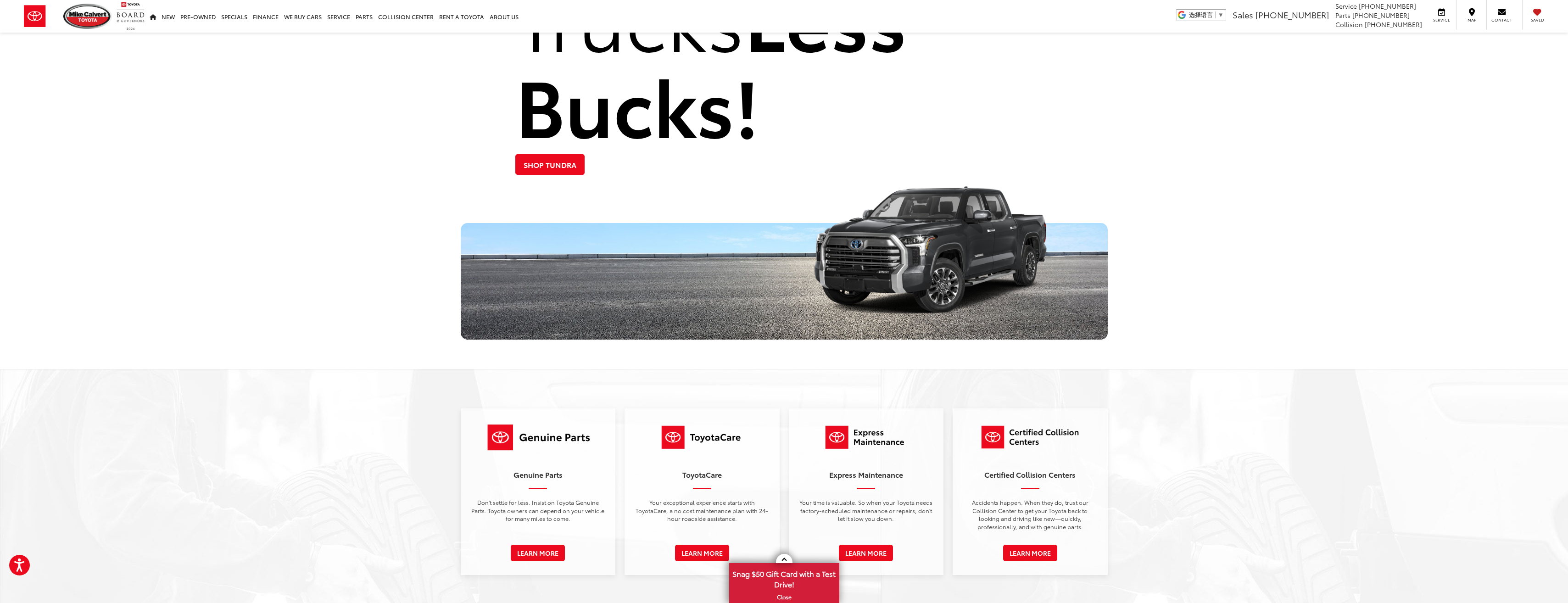
scroll to position [1653, 0]
